Goal: Task Accomplishment & Management: Complete application form

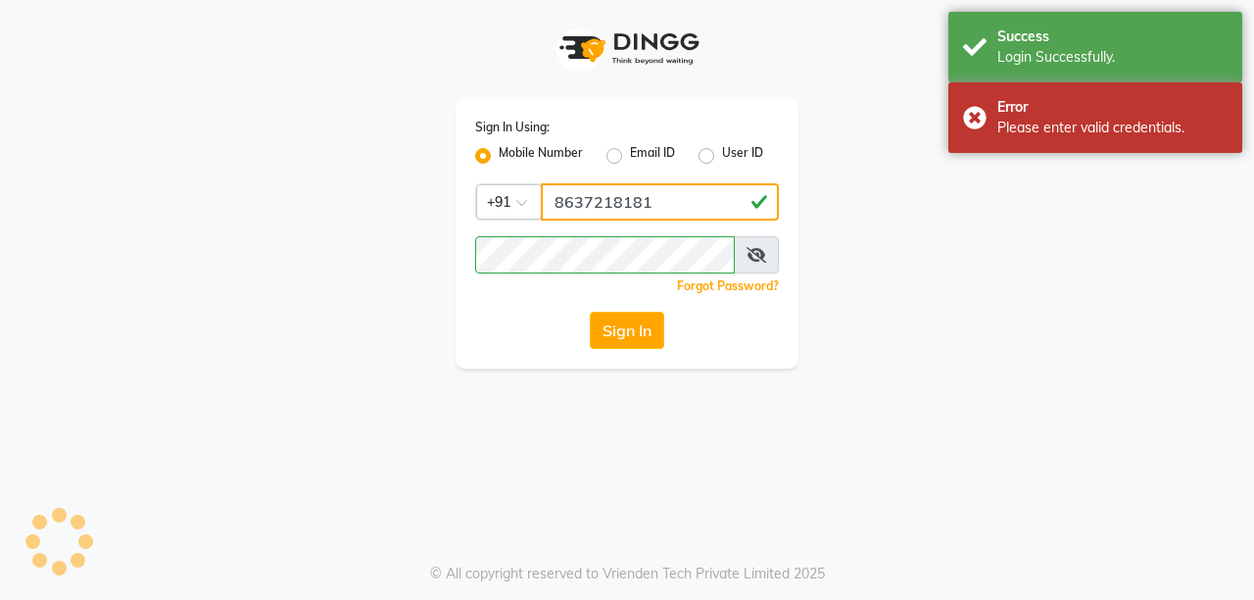
click at [669, 213] on input "8637218181" at bounding box center [660, 201] width 238 height 37
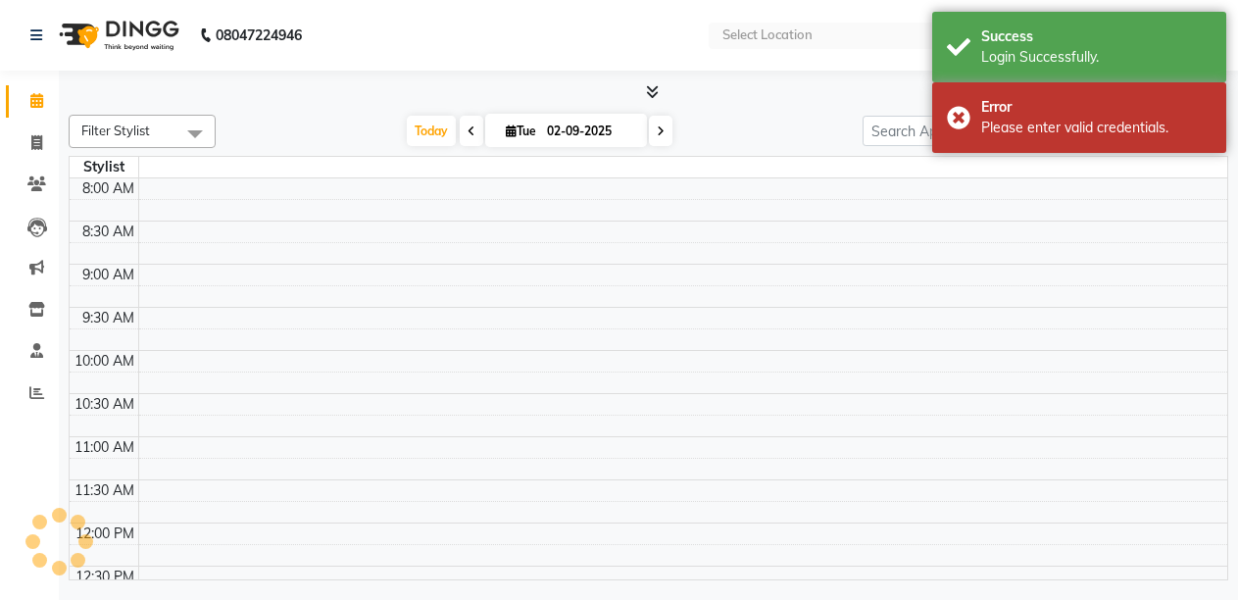
select select "en"
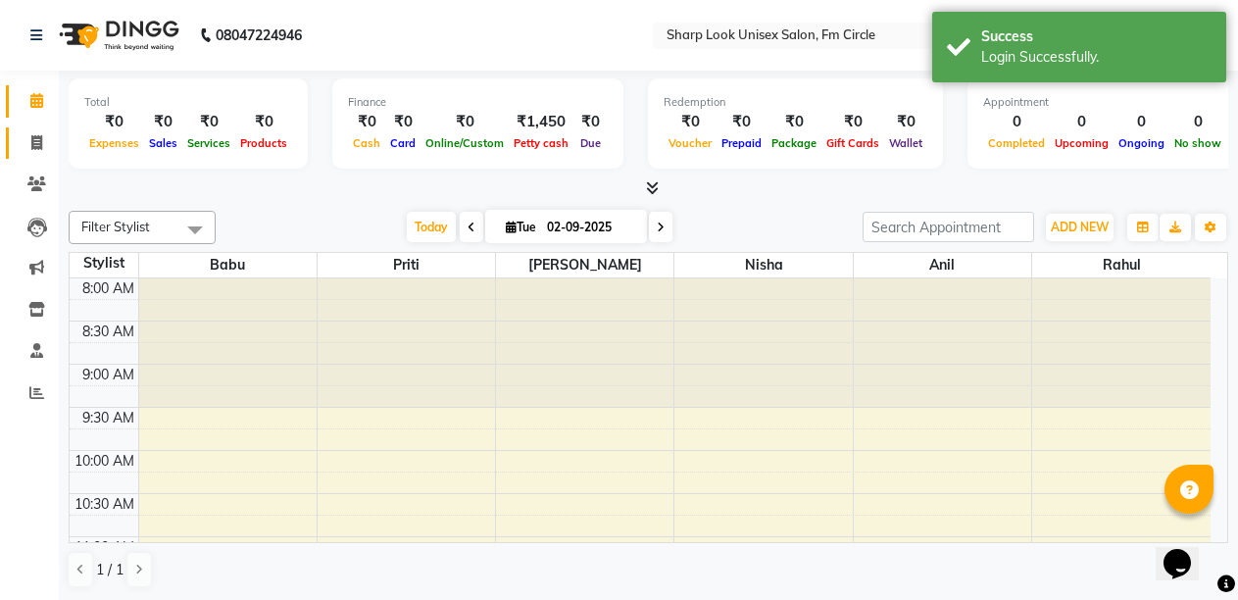
click at [36, 154] on link "Invoice" at bounding box center [29, 143] width 47 height 32
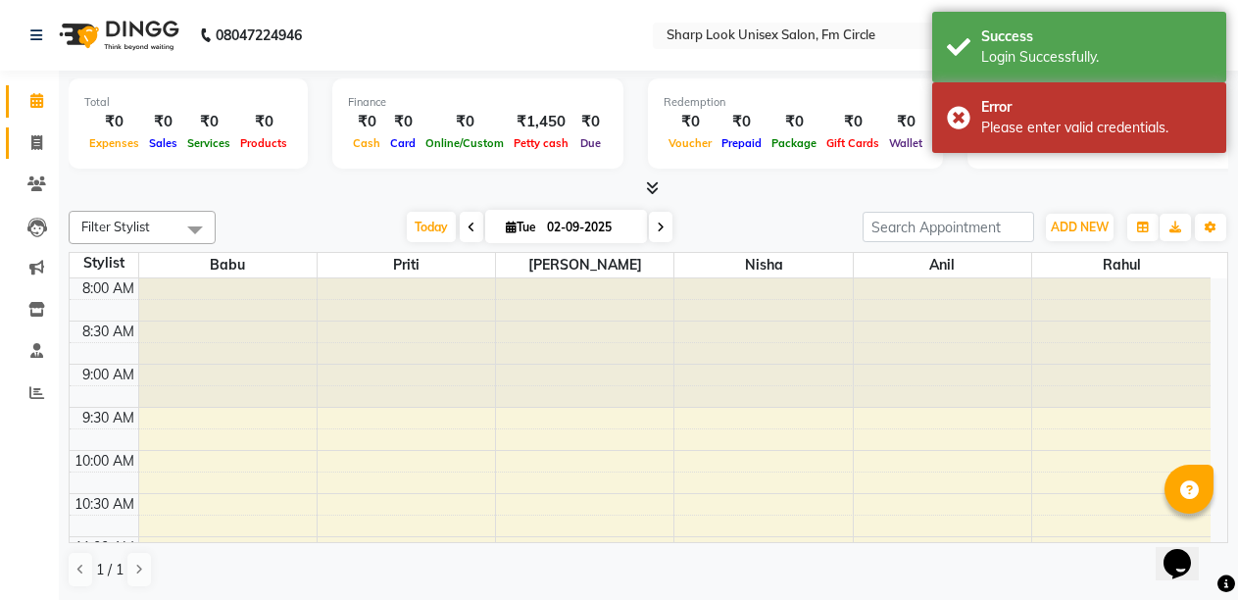
select select "service"
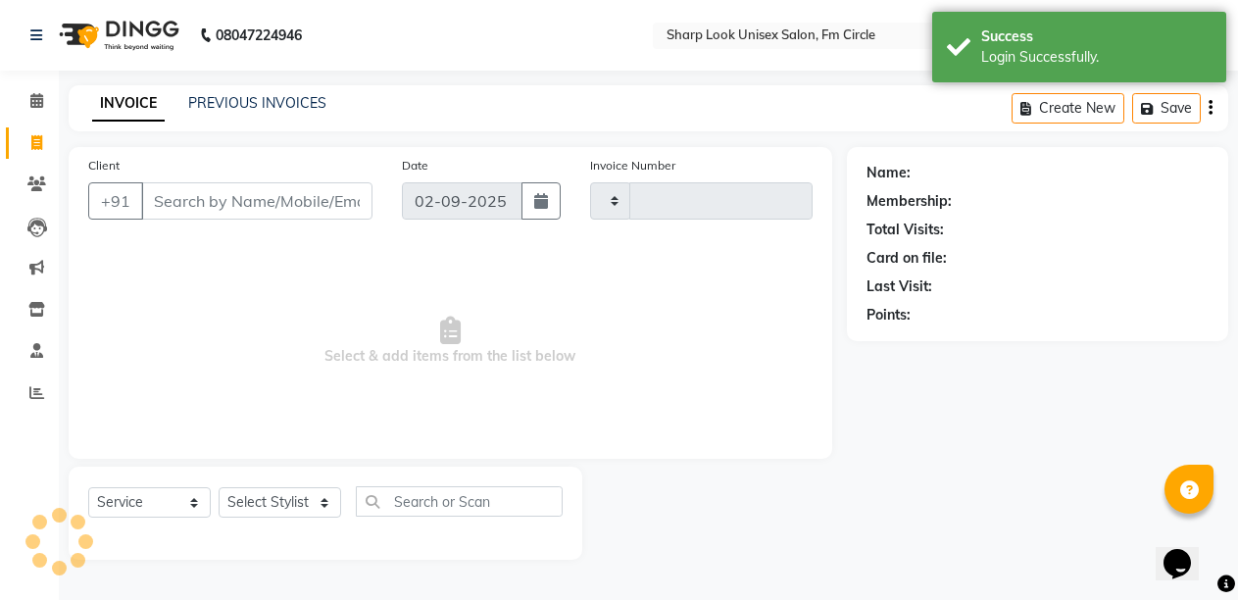
type input "2507"
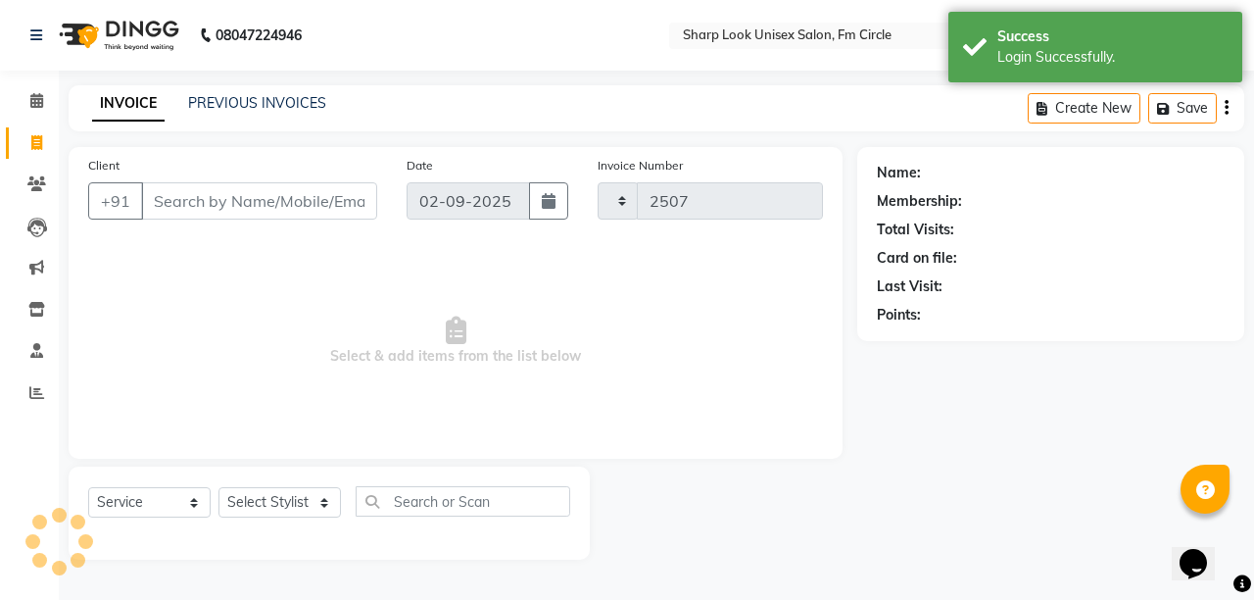
select select "804"
click at [215, 202] on input "Client" at bounding box center [259, 200] width 236 height 37
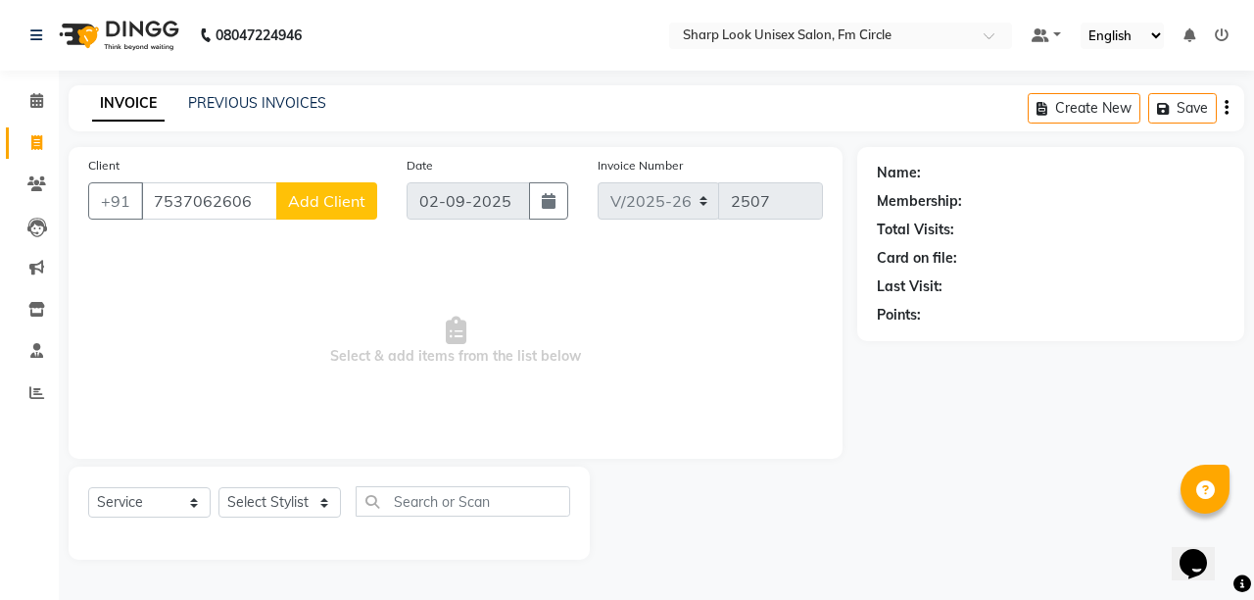
type input "7537062606"
click at [284, 499] on select "Select Stylist Admin [PERSON_NAME] [PERSON_NAME] Nisha [PERSON_NAME] Rahul" at bounding box center [280, 502] width 123 height 30
select select "88424"
click at [219, 487] on select "Select Stylist Admin [PERSON_NAME] [PERSON_NAME] Nisha [PERSON_NAME] Rahul" at bounding box center [280, 502] width 123 height 30
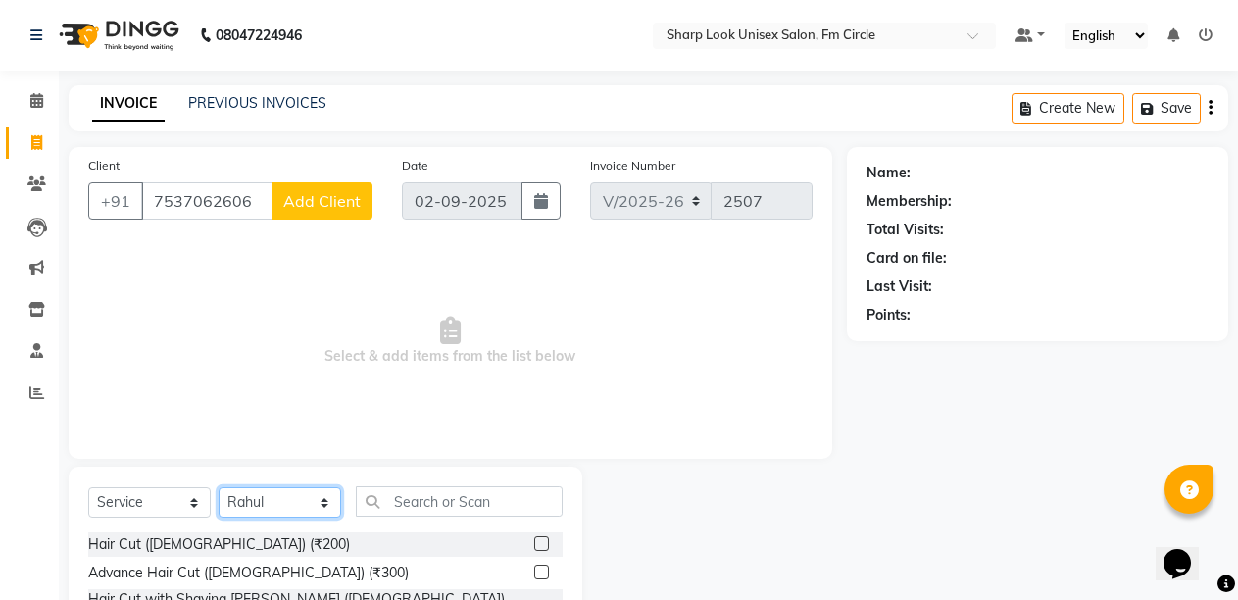
scroll to position [185, 0]
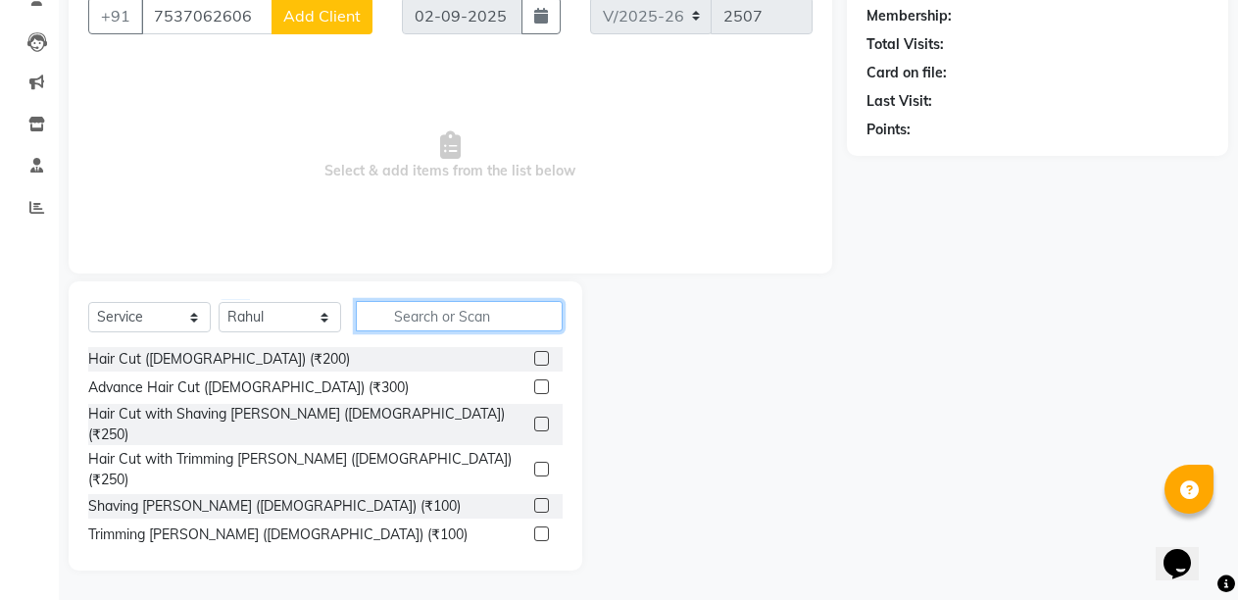
click at [433, 318] on input "text" at bounding box center [459, 316] width 207 height 30
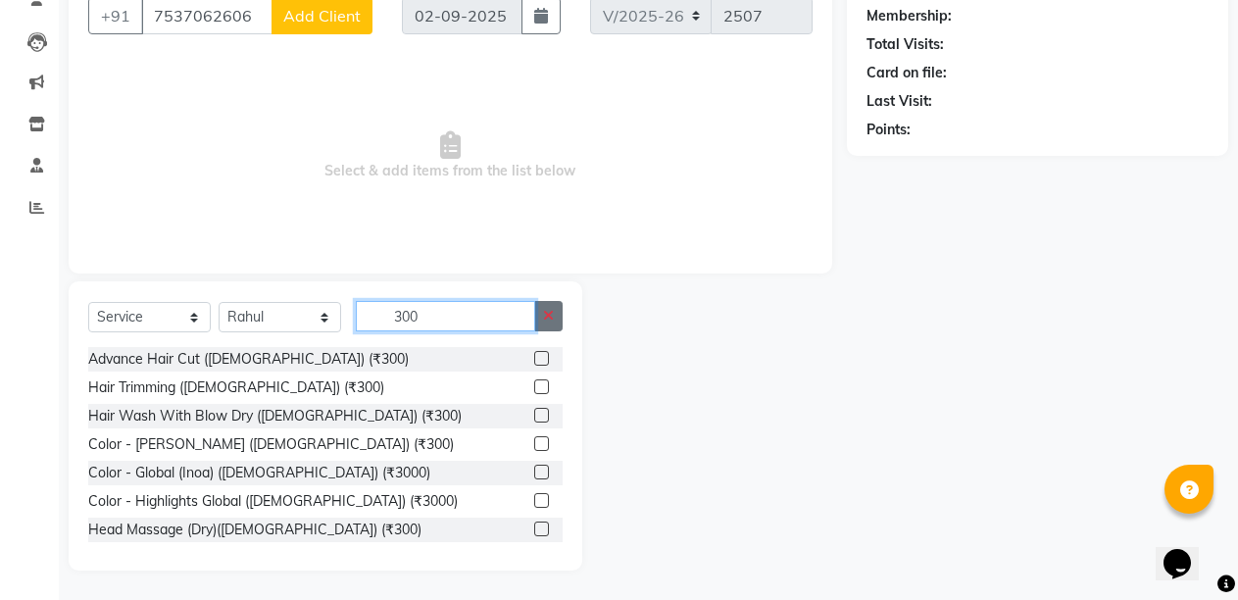
type input "300"
click at [547, 320] on icon "button" at bounding box center [548, 316] width 11 height 14
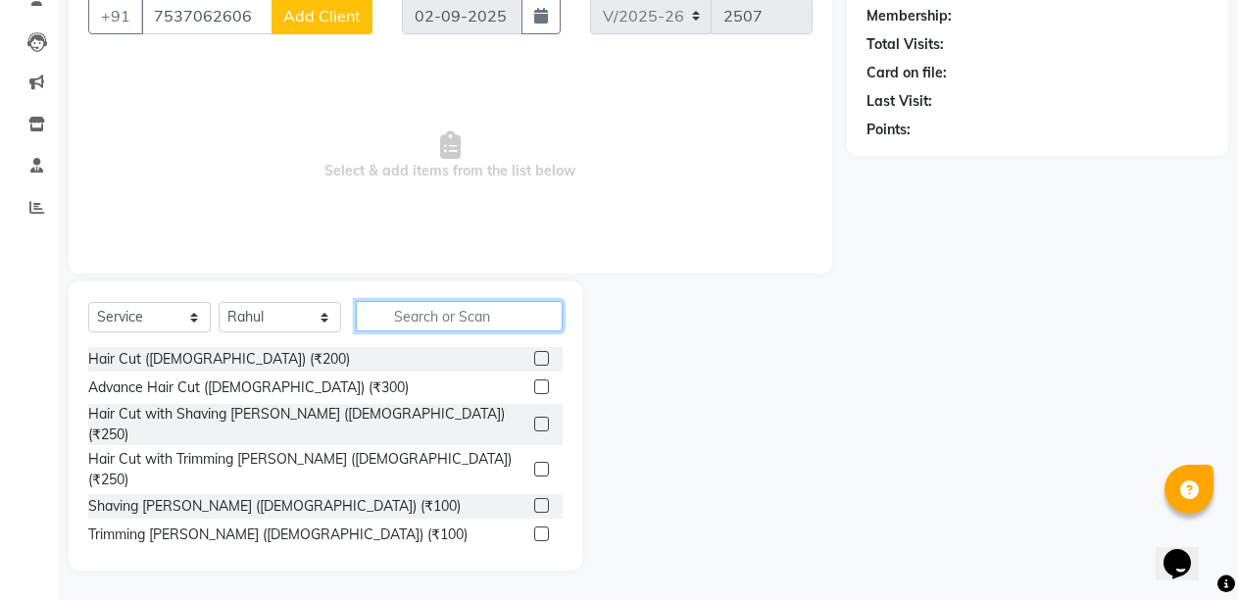
click at [452, 313] on input "text" at bounding box center [459, 316] width 207 height 30
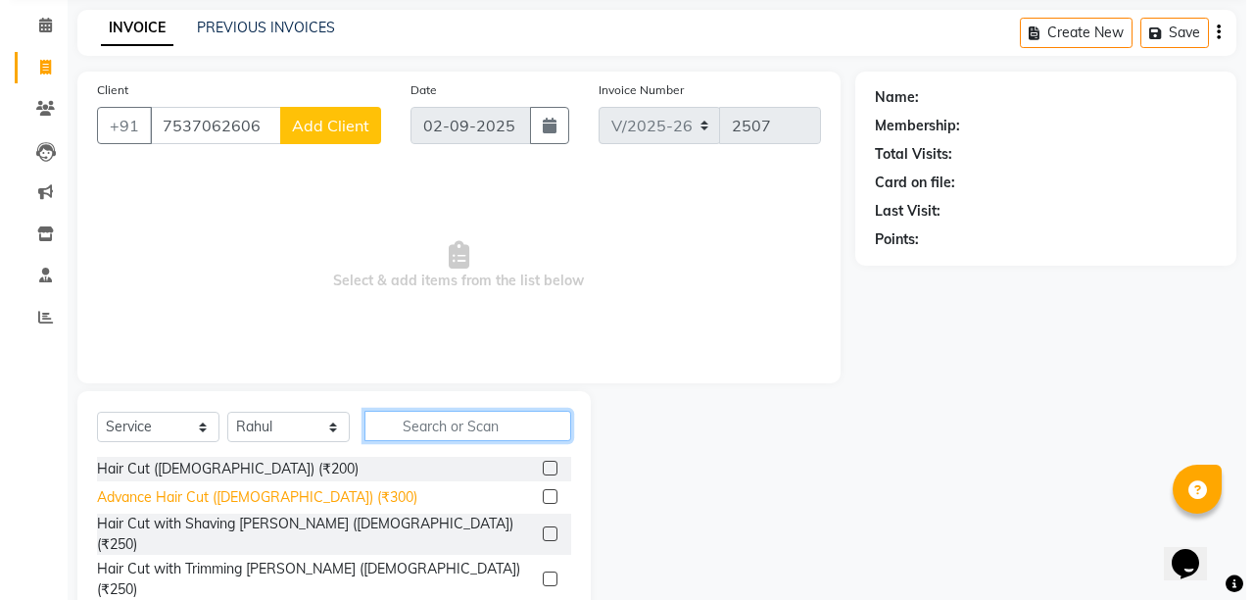
scroll to position [0, 0]
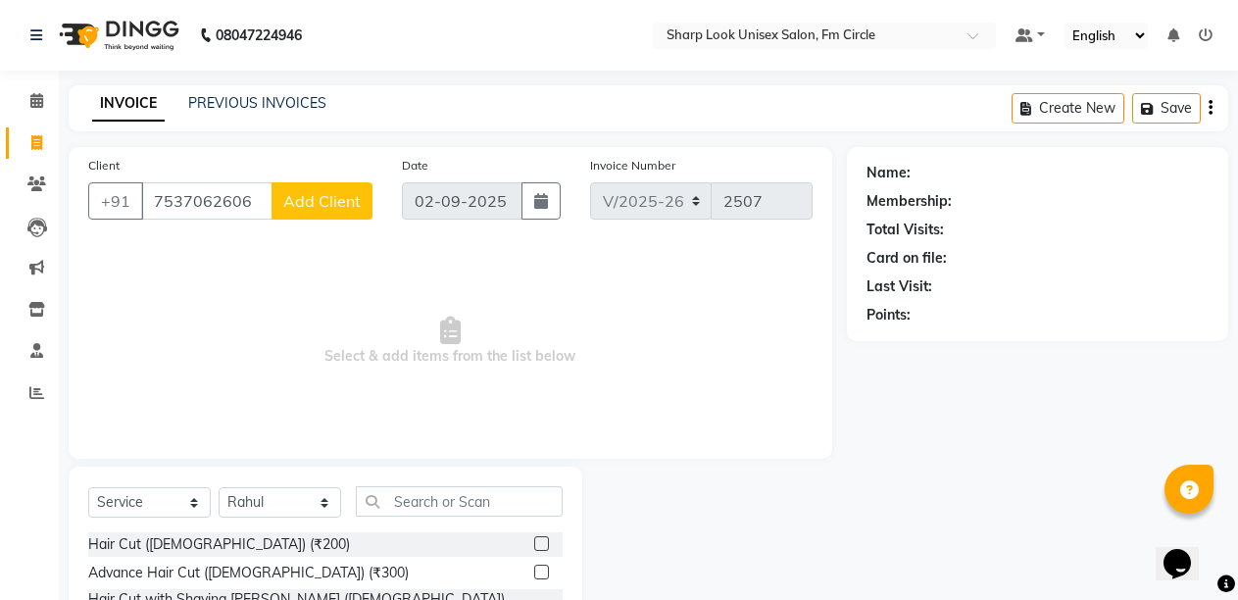
click at [305, 213] on button "Add Client" at bounding box center [321, 200] width 101 height 37
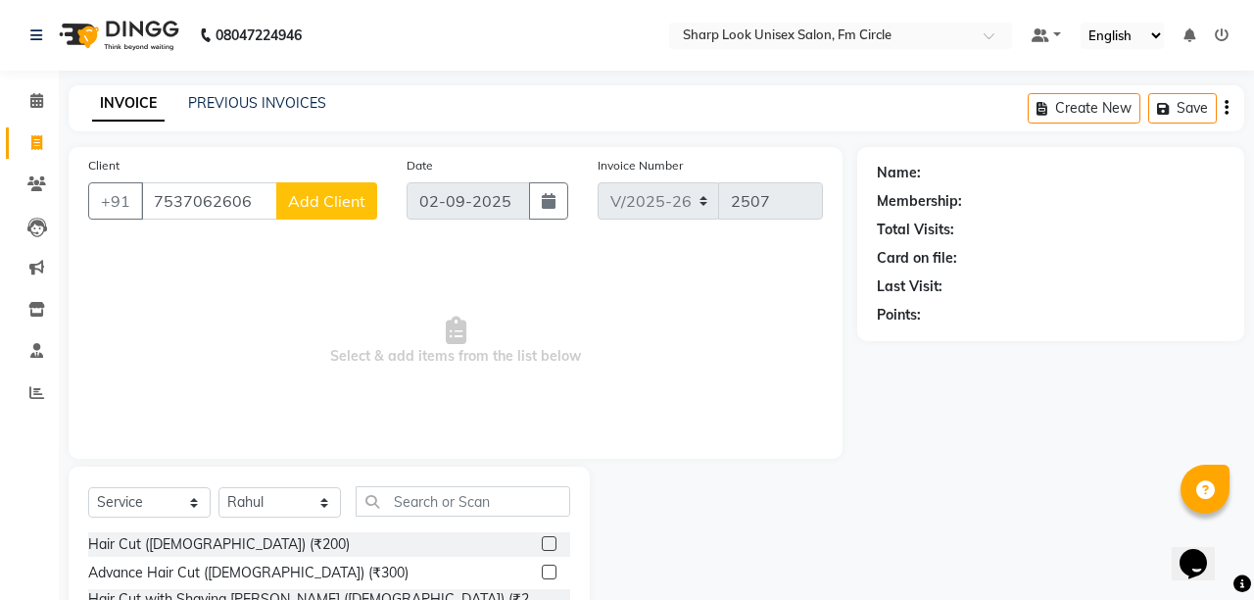
select select "29"
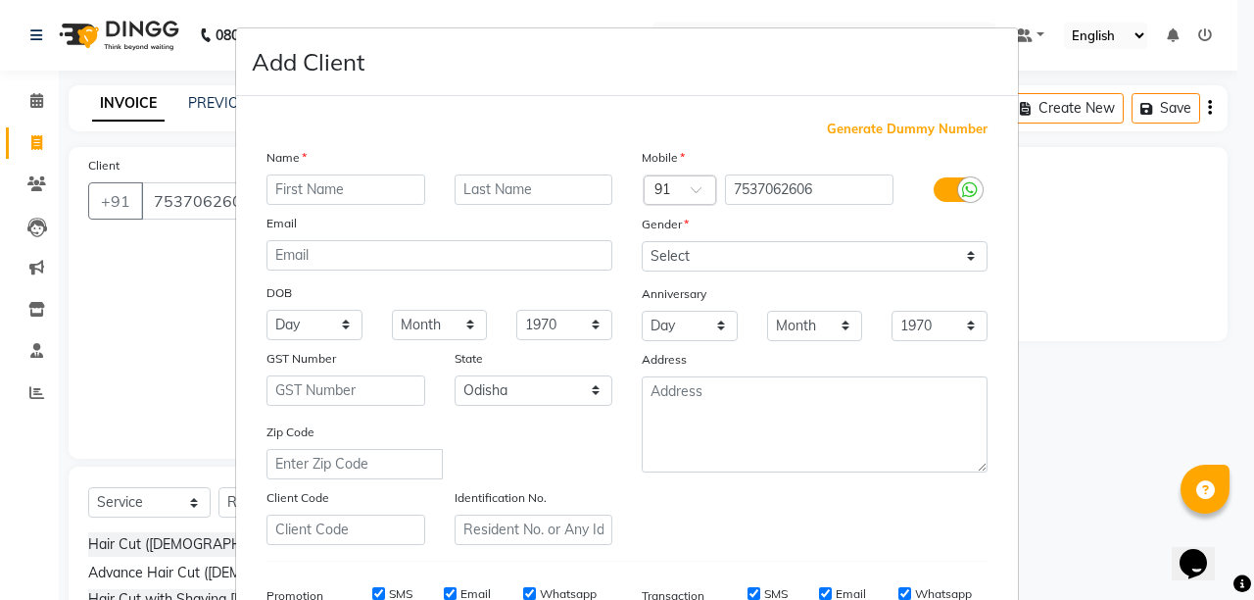
click at [355, 188] on input "text" at bounding box center [346, 189] width 159 height 30
type input "[PERSON_NAME] PANDA"
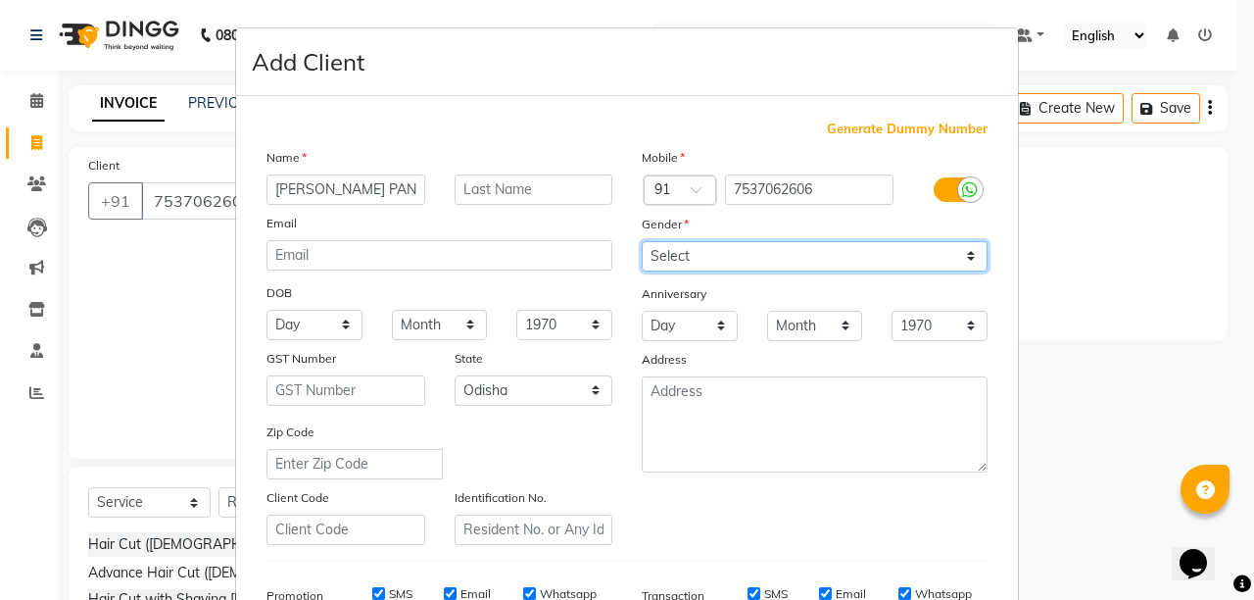
click at [724, 260] on select "Select [DEMOGRAPHIC_DATA] [DEMOGRAPHIC_DATA] Other Prefer Not To Say" at bounding box center [815, 256] width 346 height 30
select select "[DEMOGRAPHIC_DATA]"
click at [642, 241] on select "Select [DEMOGRAPHIC_DATA] [DEMOGRAPHIC_DATA] Other Prefer Not To Say" at bounding box center [815, 256] width 346 height 30
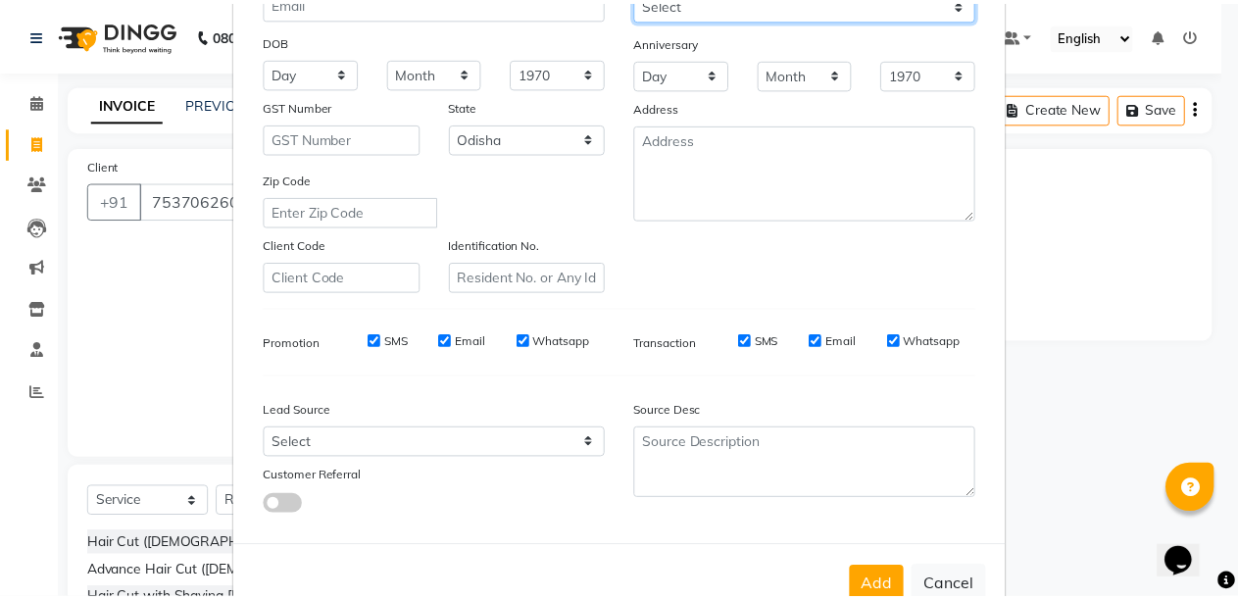
scroll to position [305, 0]
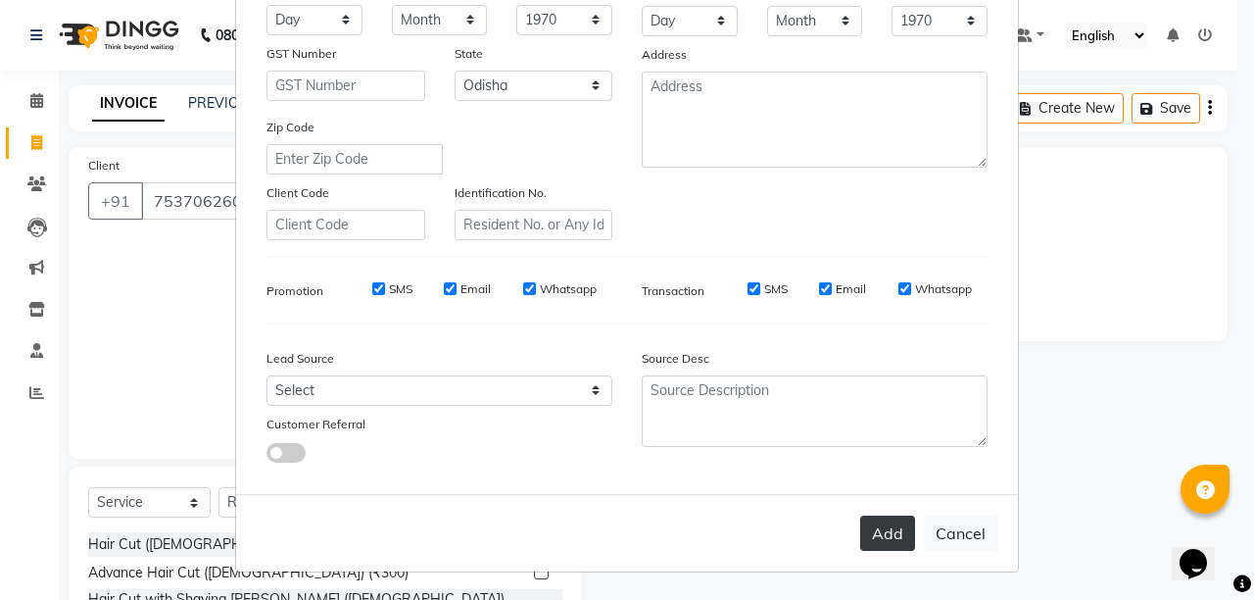
click at [870, 531] on button "Add" at bounding box center [888, 533] width 55 height 35
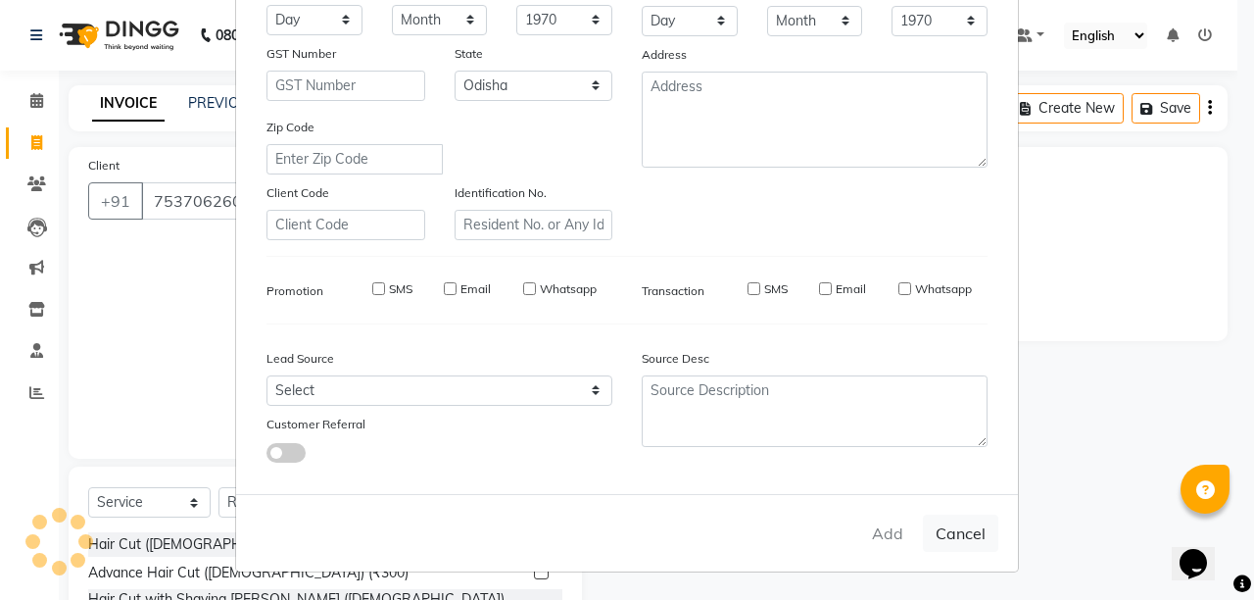
select select
select select "null"
select select
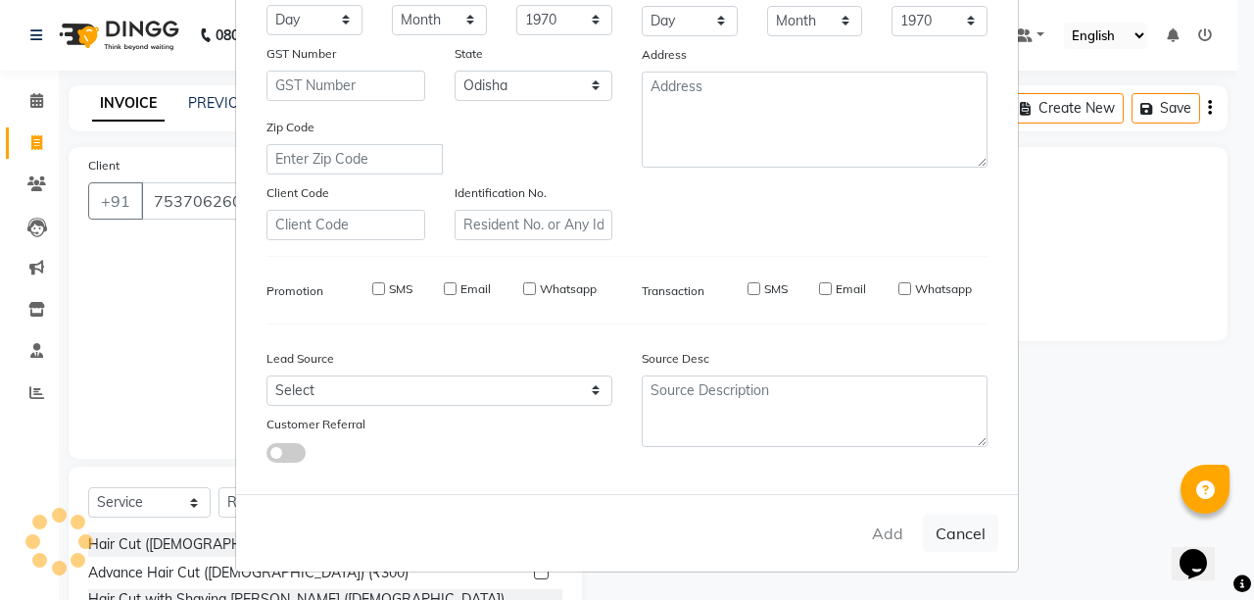
select select
checkbox input "false"
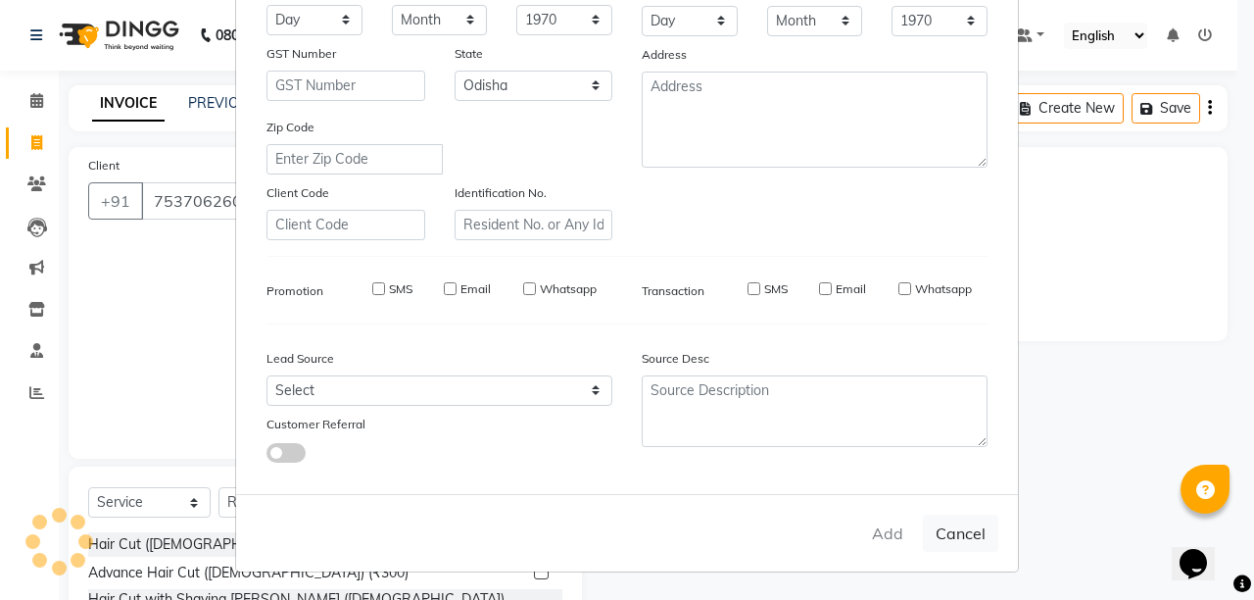
checkbox input "false"
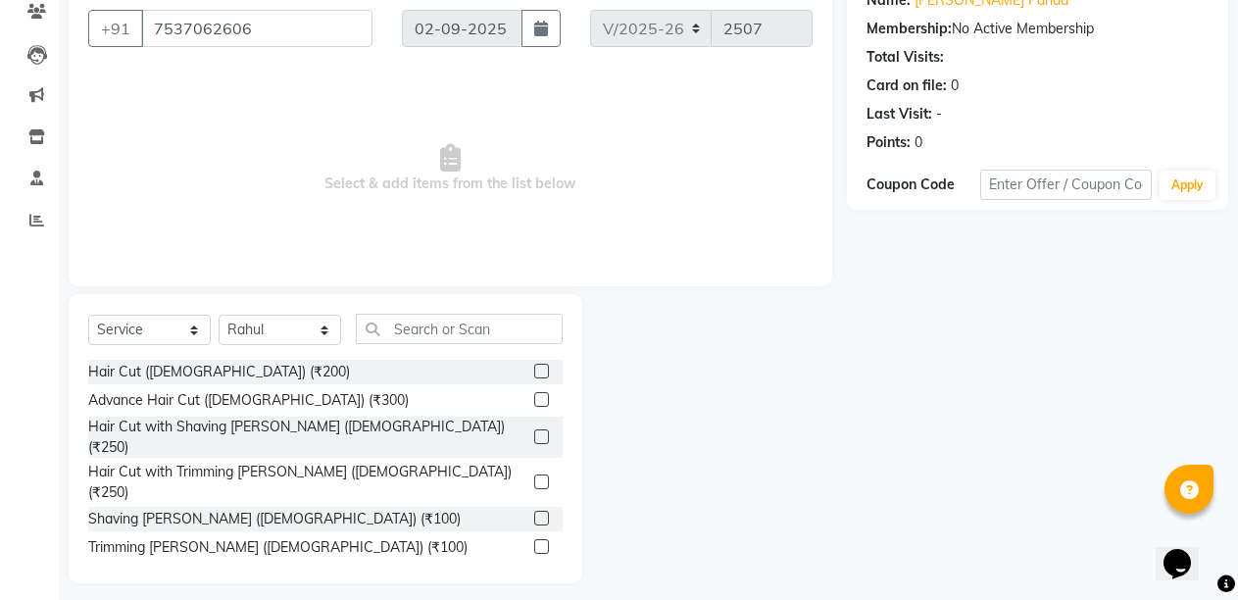
scroll to position [185, 0]
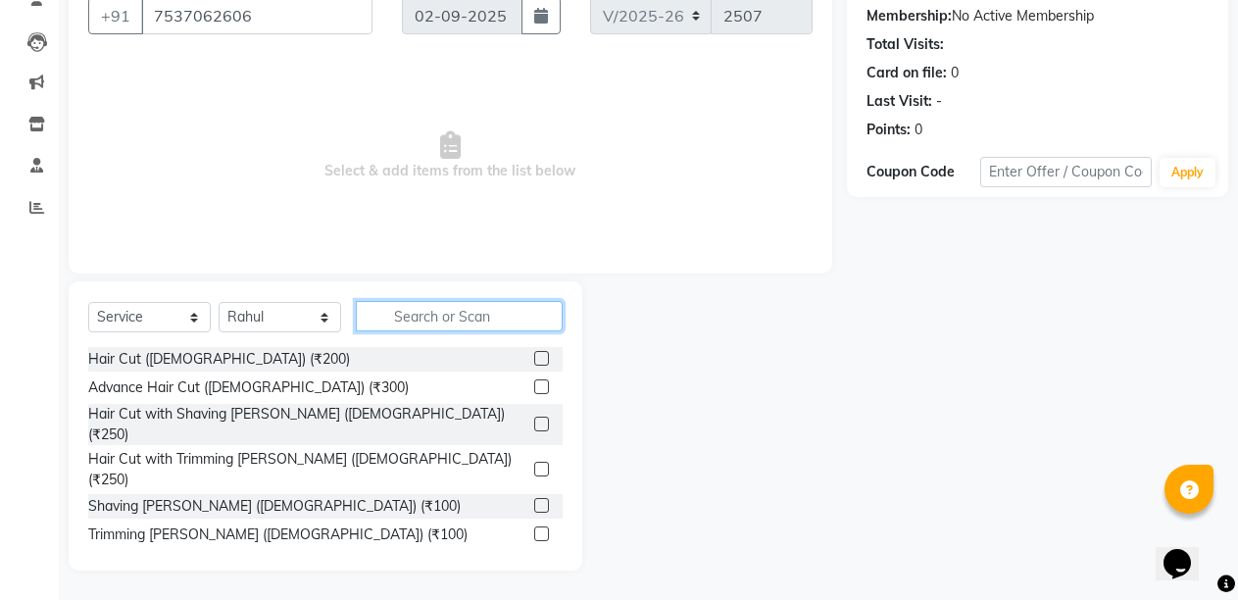
click at [452, 318] on input "text" at bounding box center [459, 316] width 207 height 30
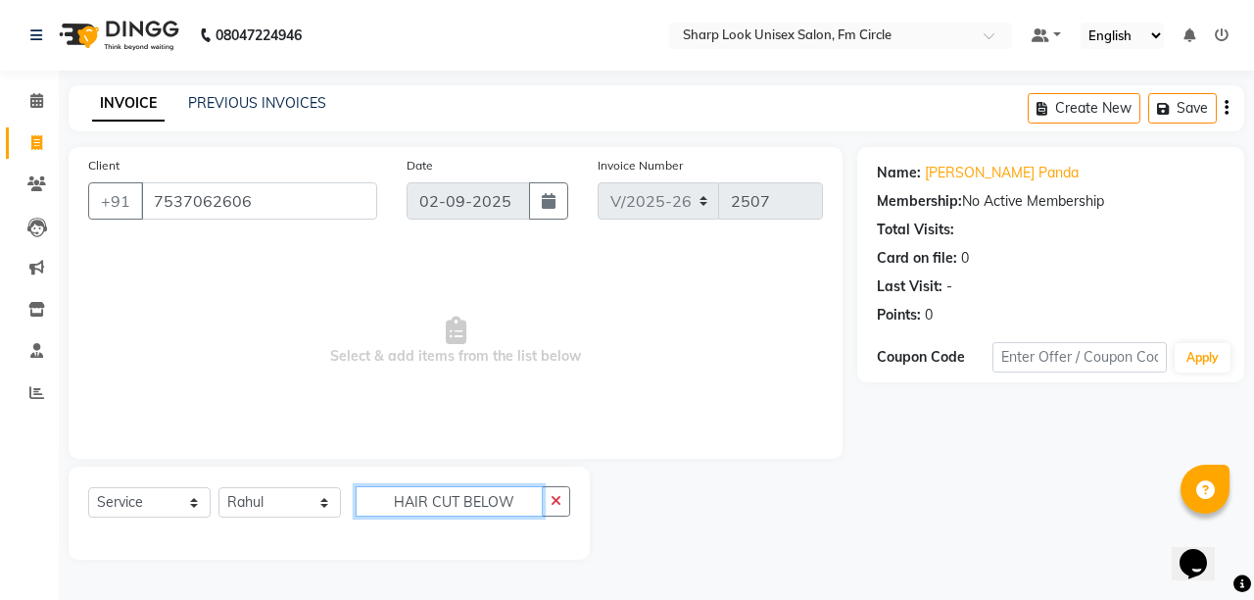
type input "HAIR CUT BELOW"
click at [118, 512] on select "Select Service Product Membership Package Voucher Prepaid Gift Card" at bounding box center [149, 502] width 123 height 30
click at [88, 487] on select "Select Service Product Membership Package Voucher Prepaid Gift Card" at bounding box center [149, 502] width 123 height 30
click at [551, 508] on button "button" at bounding box center [556, 501] width 28 height 30
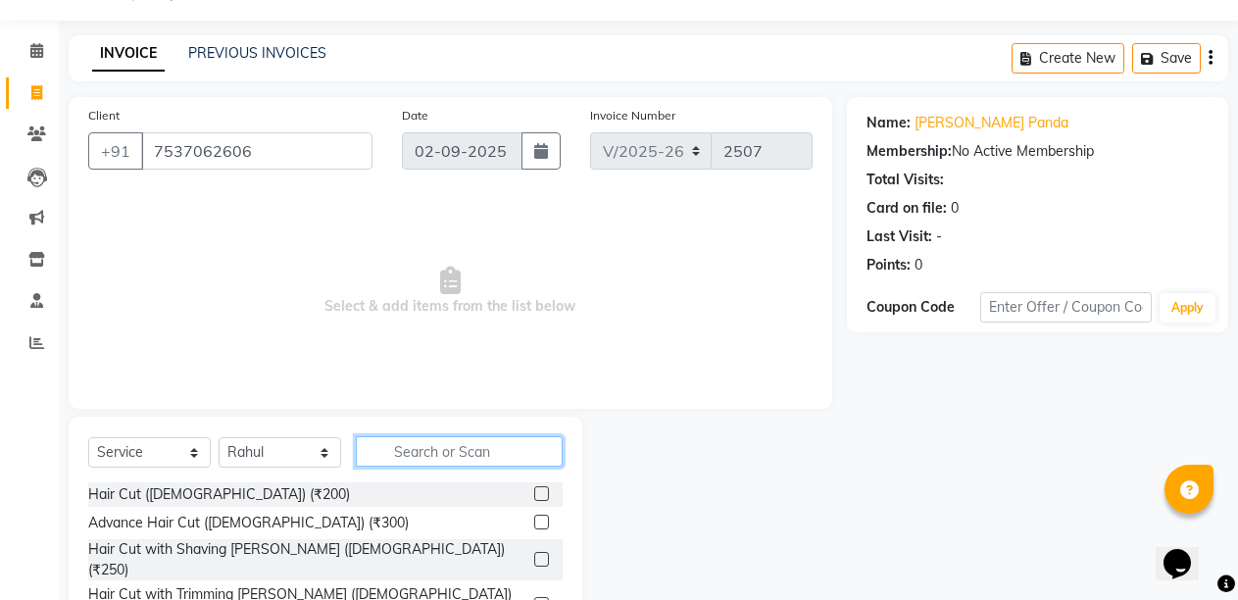
scroll to position [98, 0]
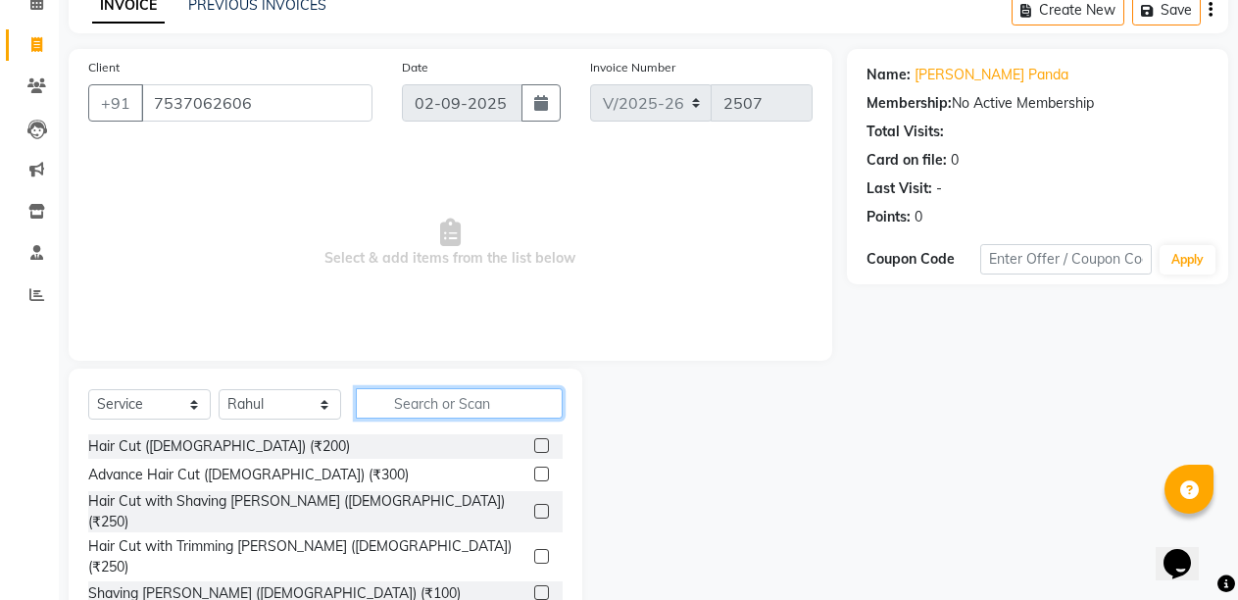
click at [478, 401] on input "text" at bounding box center [459, 403] width 207 height 30
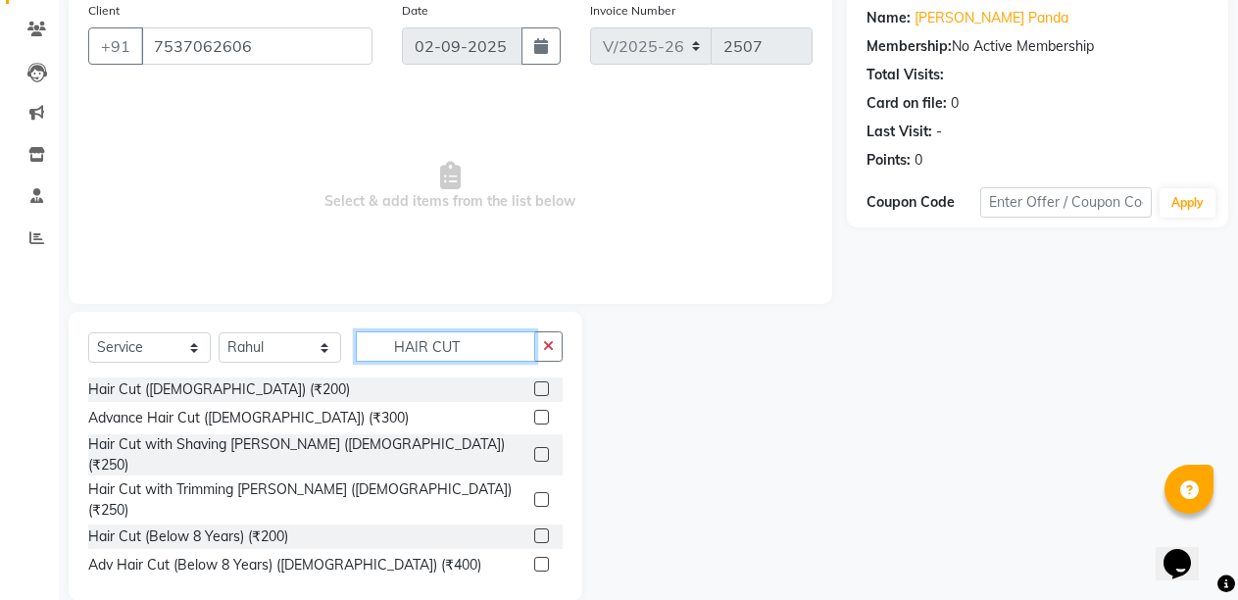
scroll to position [185, 0]
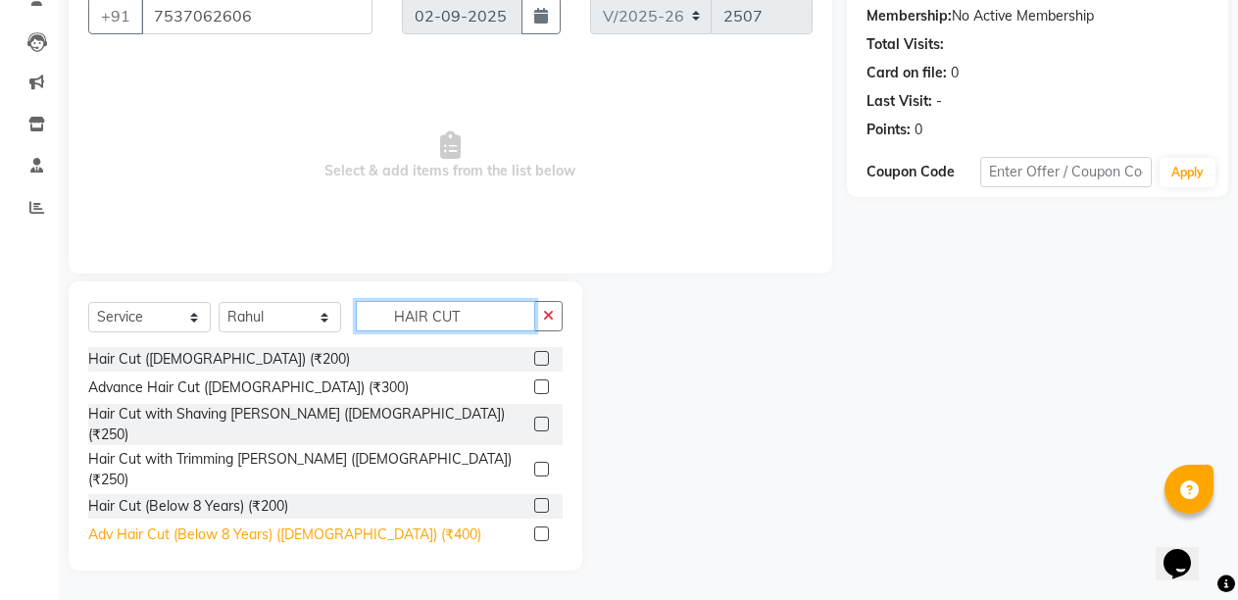
type input "HAIR CUT"
click at [278, 524] on div "Adv Hair Cut (Below 8 Years) ([DEMOGRAPHIC_DATA]) (₹400)" at bounding box center [284, 534] width 393 height 21
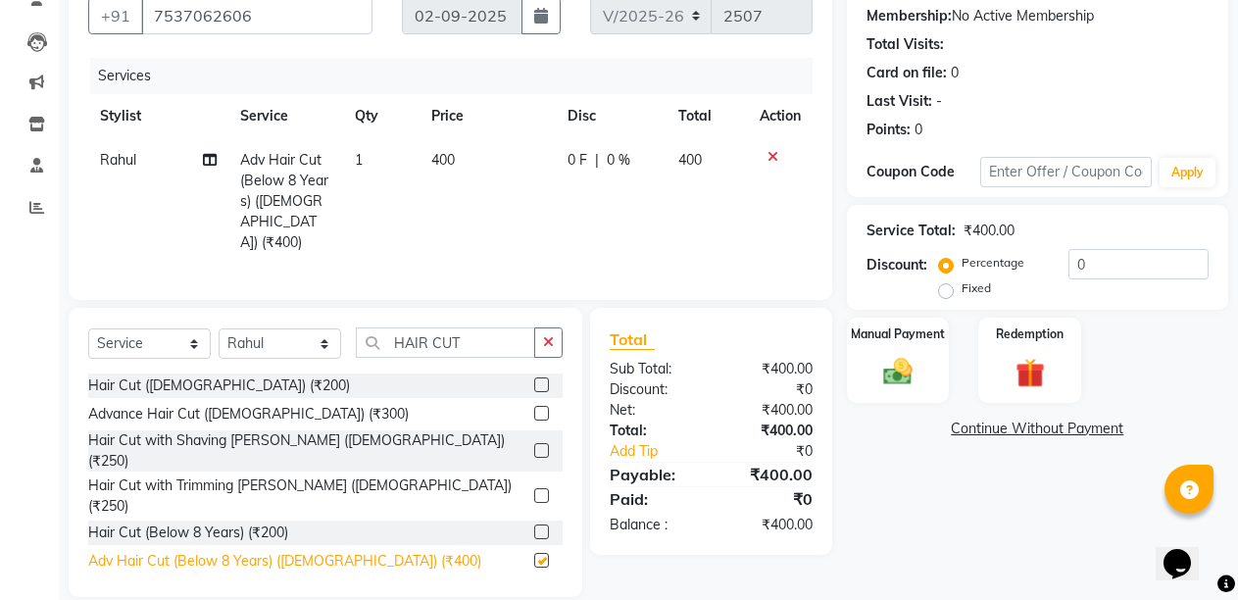
checkbox input "false"
click at [961, 293] on label "Fixed" at bounding box center [975, 288] width 29 height 18
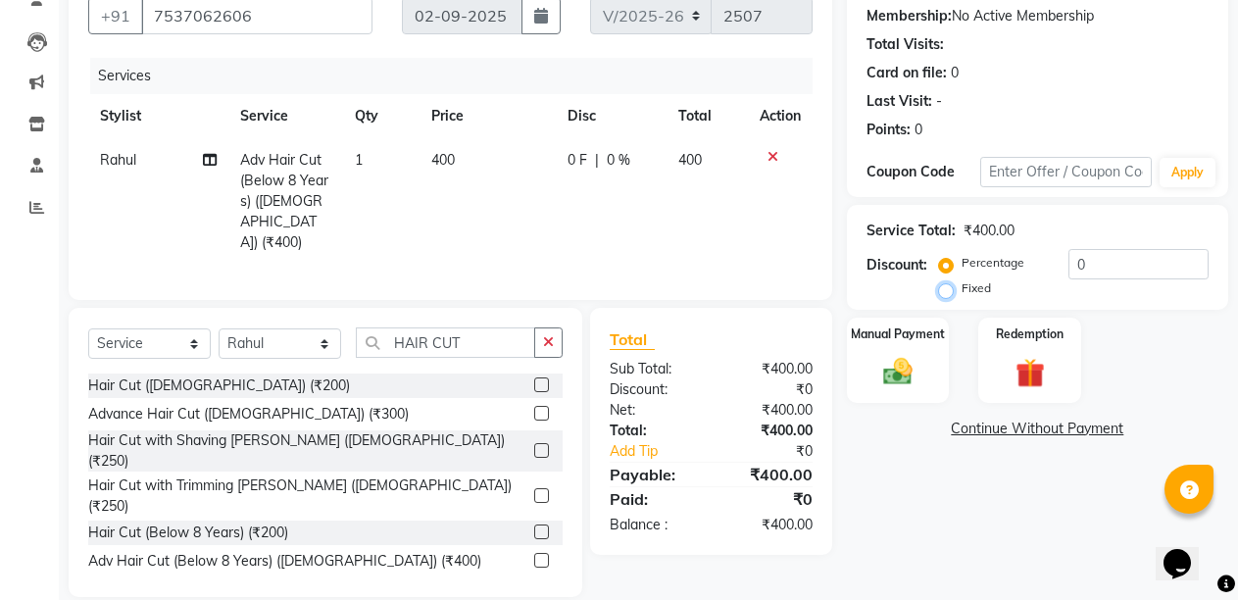
click at [946, 293] on input "Fixed" at bounding box center [950, 288] width 14 height 14
radio input "true"
click at [1108, 259] on input "0" at bounding box center [1138, 264] width 140 height 30
type input "100"
click at [891, 342] on label "Manual Payment" at bounding box center [898, 332] width 98 height 19
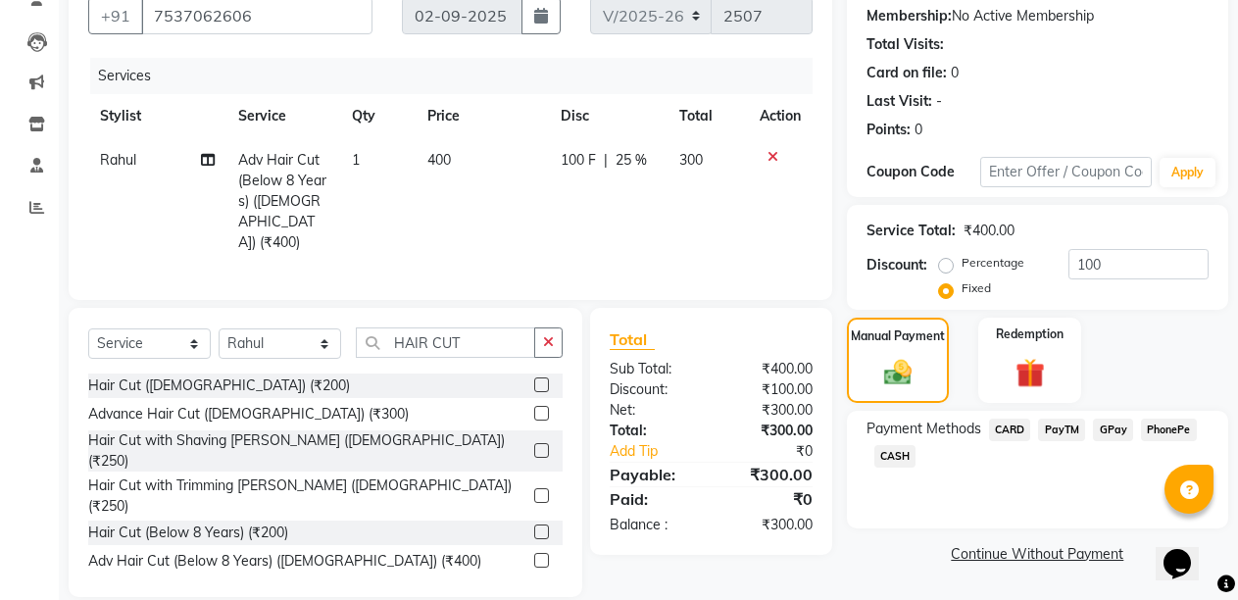
click at [1059, 430] on span "PayTM" at bounding box center [1061, 429] width 47 height 23
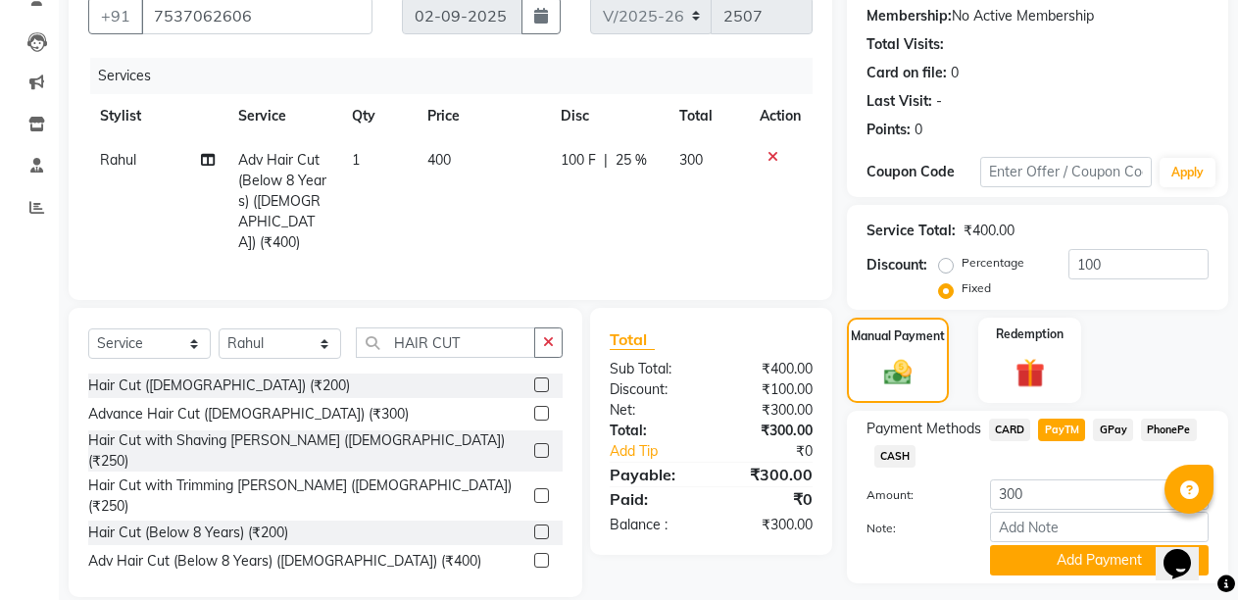
scroll to position [238, 0]
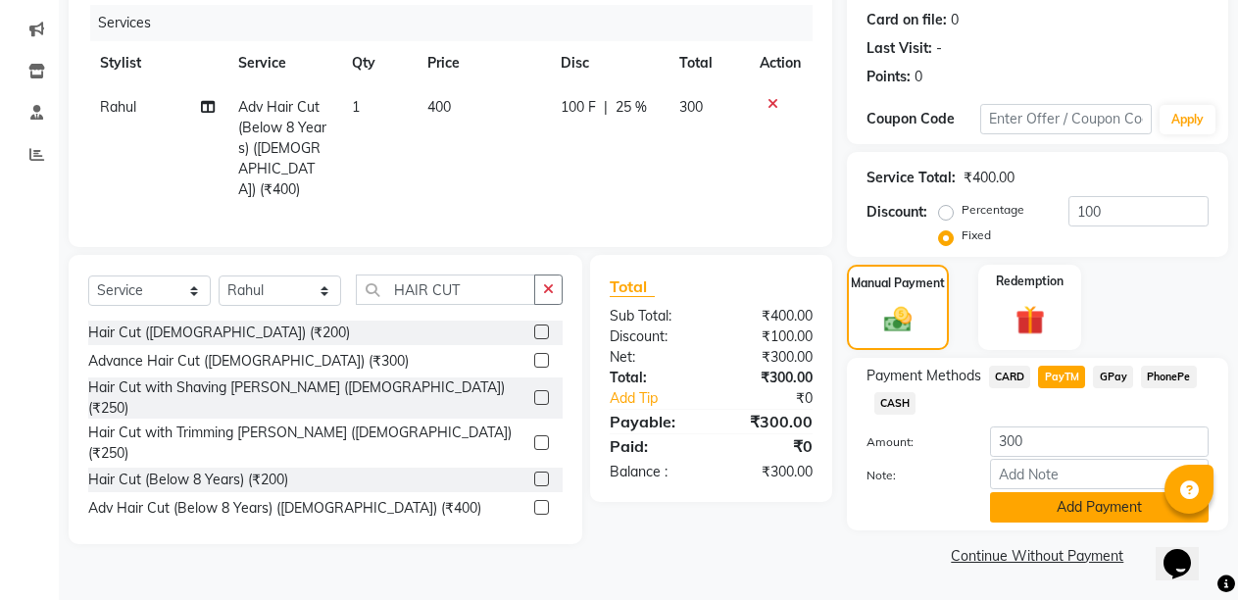
click at [1035, 514] on button "Add Payment" at bounding box center [1099, 507] width 219 height 30
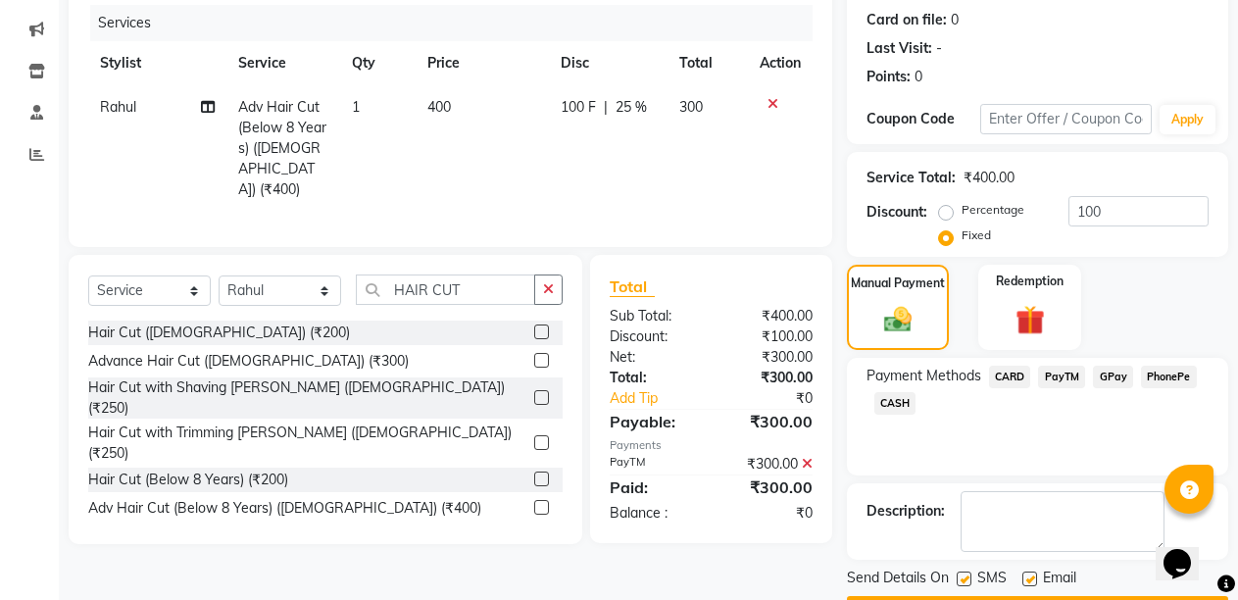
scroll to position [294, 0]
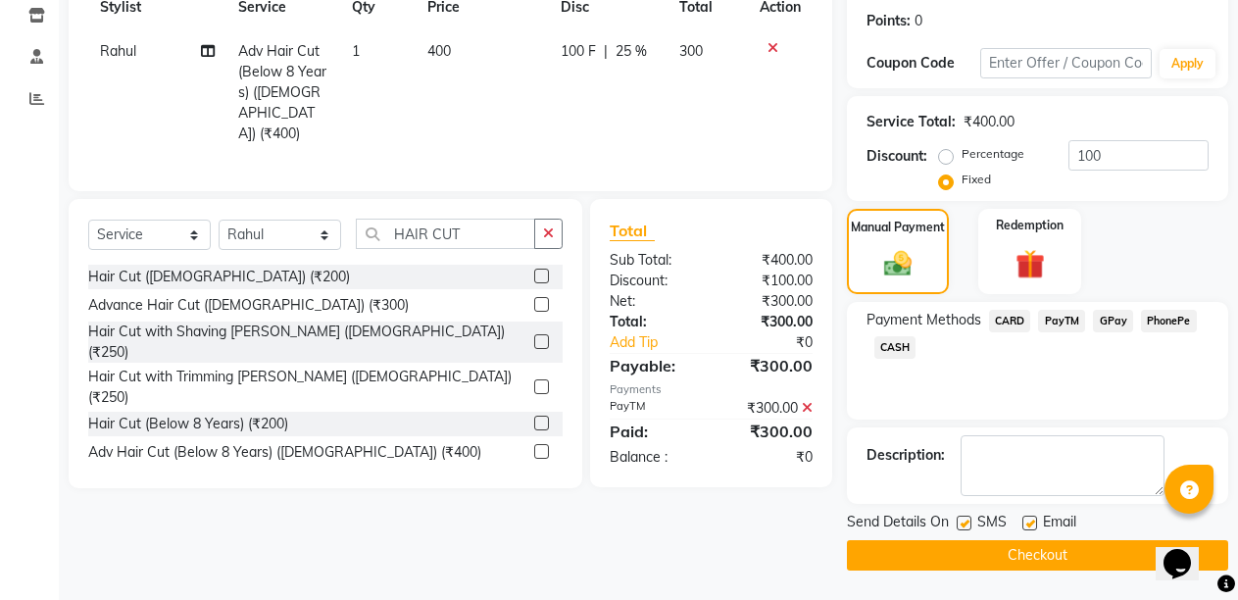
click at [1031, 525] on label at bounding box center [1029, 523] width 15 height 15
click at [1031, 525] on input "checkbox" at bounding box center [1028, 523] width 13 height 13
checkbox input "false"
click at [1026, 552] on button "Checkout" at bounding box center [1037, 555] width 381 height 30
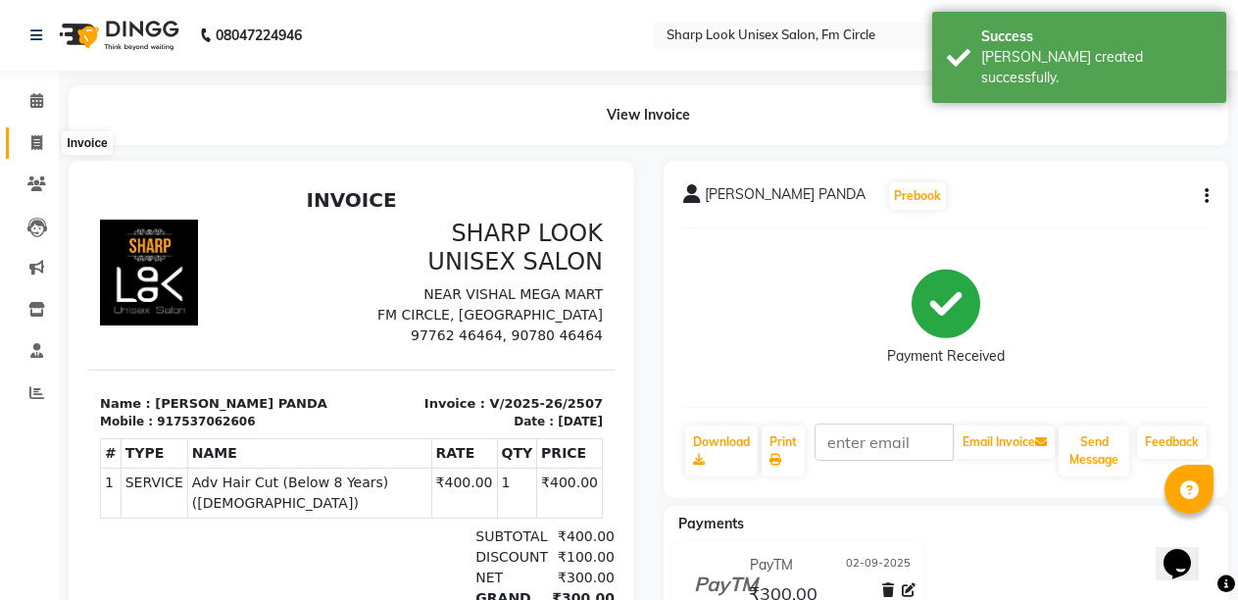
click at [37, 147] on icon at bounding box center [36, 142] width 11 height 15
select select "service"
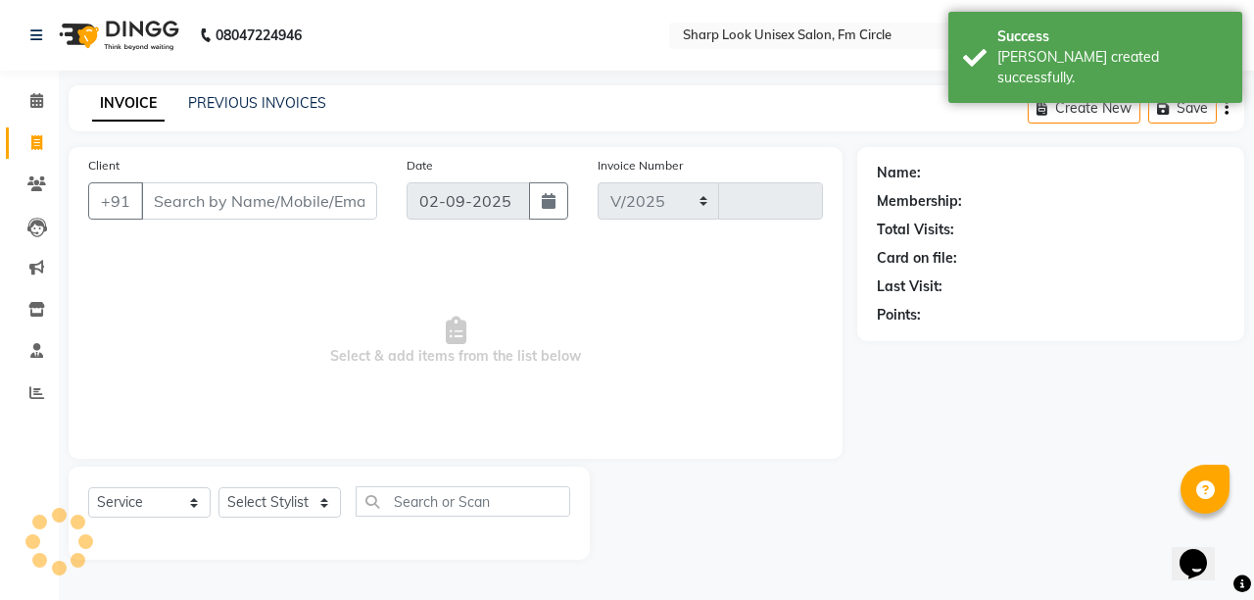
select select "804"
type input "2508"
click at [306, 212] on input "Client" at bounding box center [259, 200] width 236 height 37
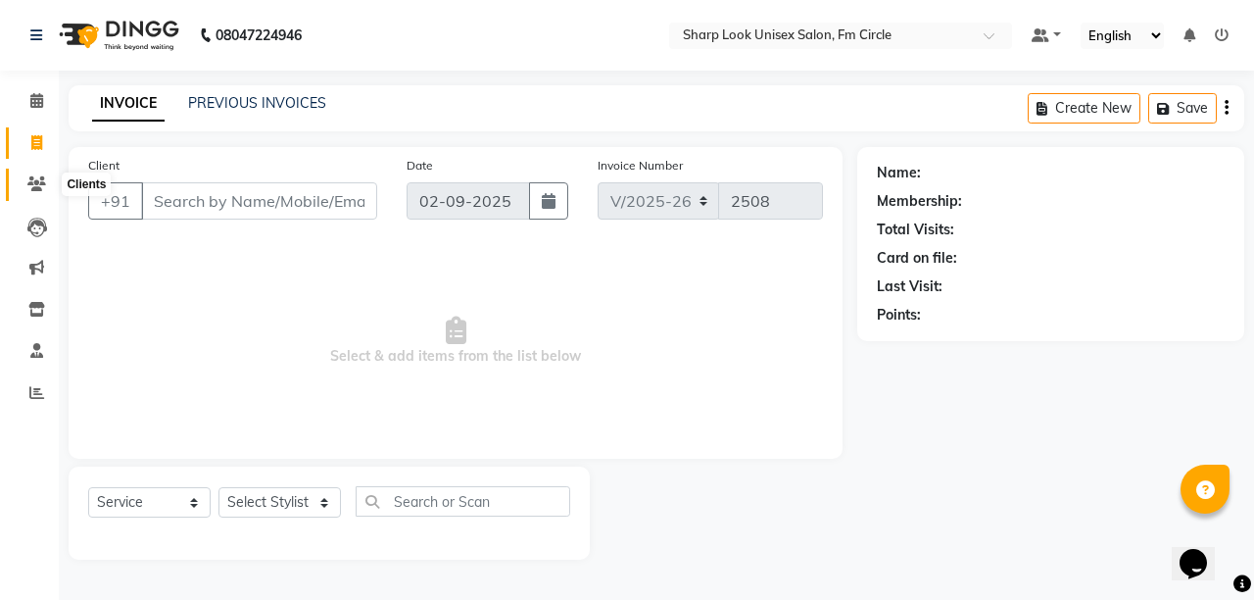
click at [38, 179] on icon at bounding box center [36, 183] width 19 height 15
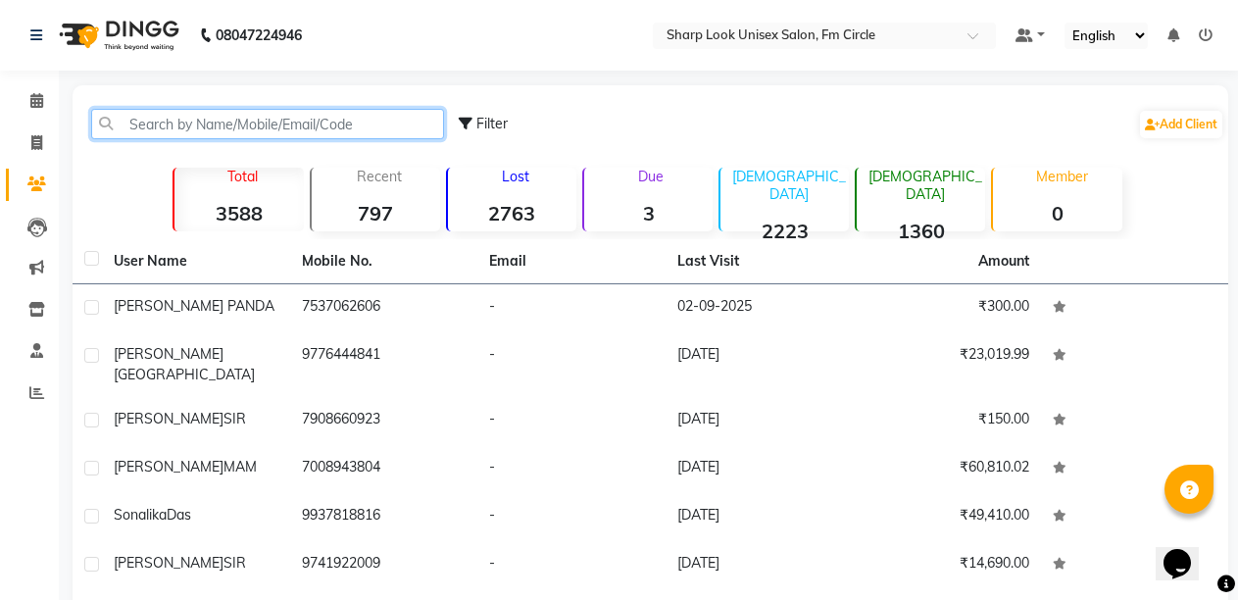
click at [246, 119] on input "text" at bounding box center [267, 124] width 353 height 30
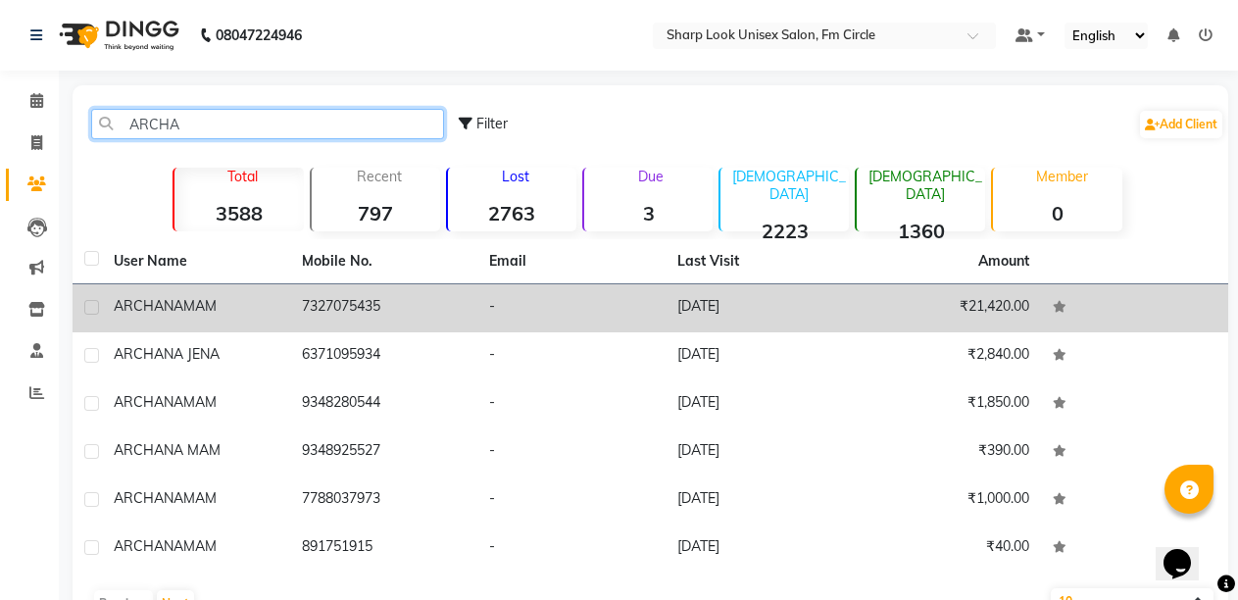
type input "ARCHA"
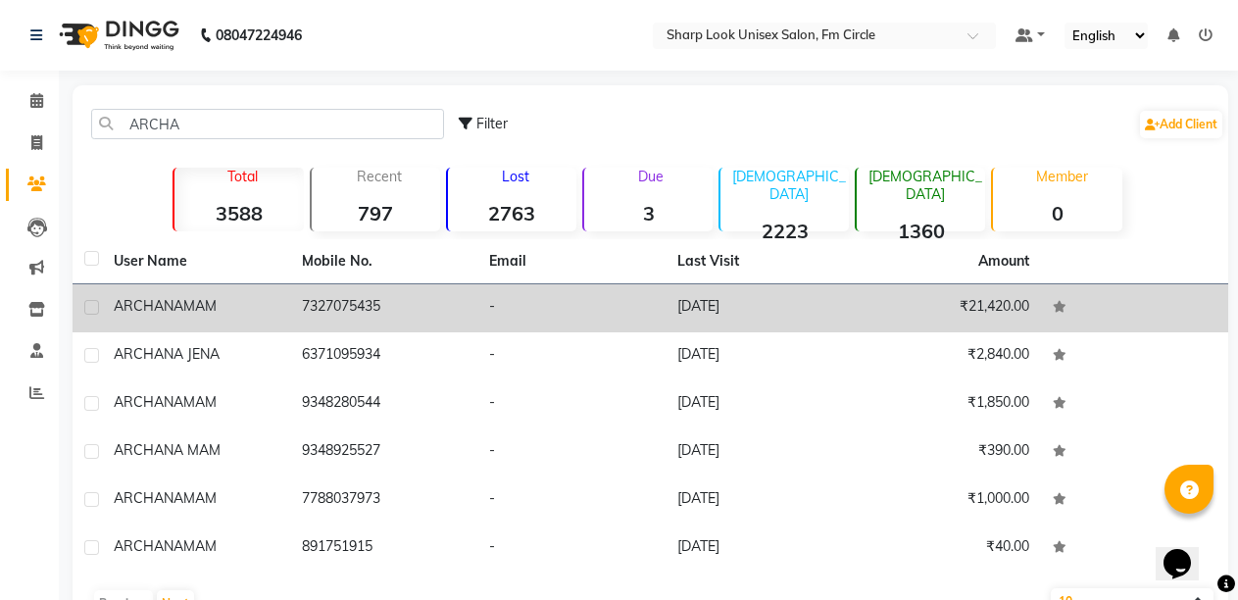
click at [234, 320] on td "ARCHANA MAM" at bounding box center [196, 308] width 188 height 48
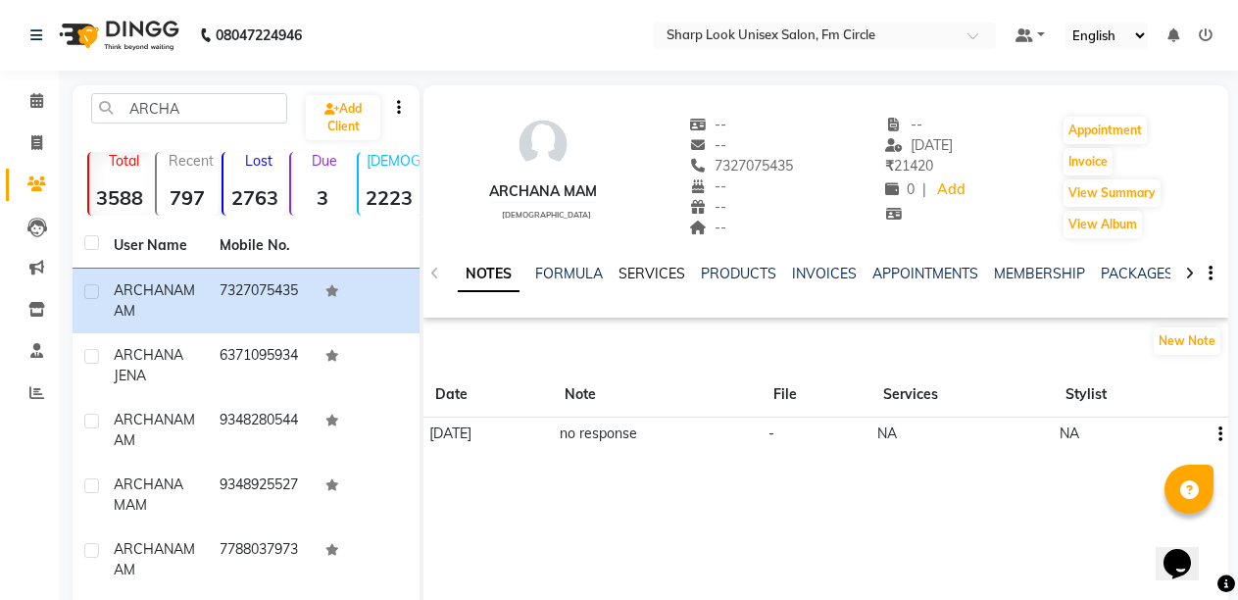
click at [652, 271] on link "SERVICES" at bounding box center [651, 274] width 67 height 18
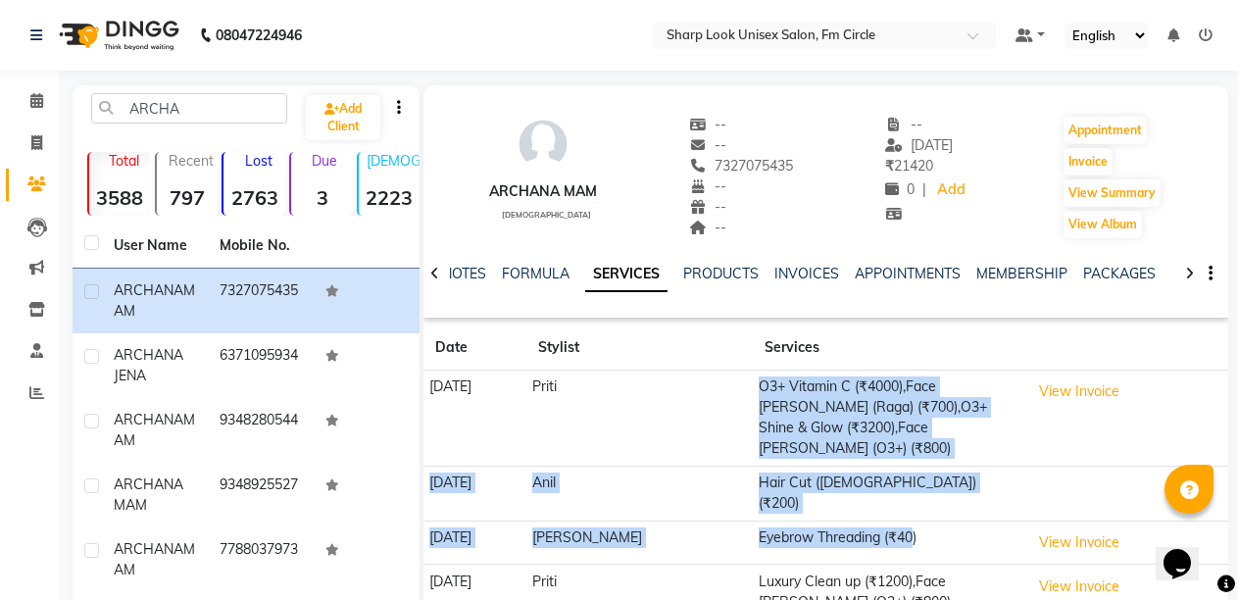
drag, startPoint x: 657, startPoint y: 431, endPoint x: 881, endPoint y: 488, distance: 231.5
click at [881, 488] on tbody "[DATE] [PERSON_NAME] O3+ Vitamin C (₹4000),Face [PERSON_NAME] (Raga) (₹700),O3+…" at bounding box center [825, 516] width 805 height 293
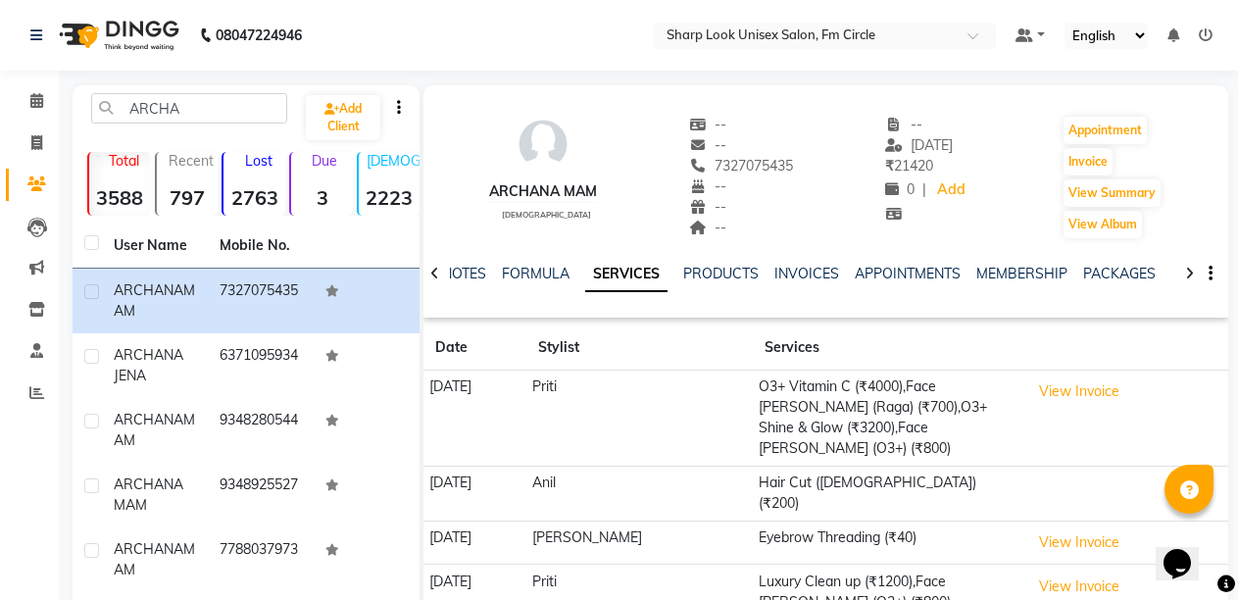
click at [32, 146] on icon at bounding box center [36, 142] width 11 height 15
select select "service"
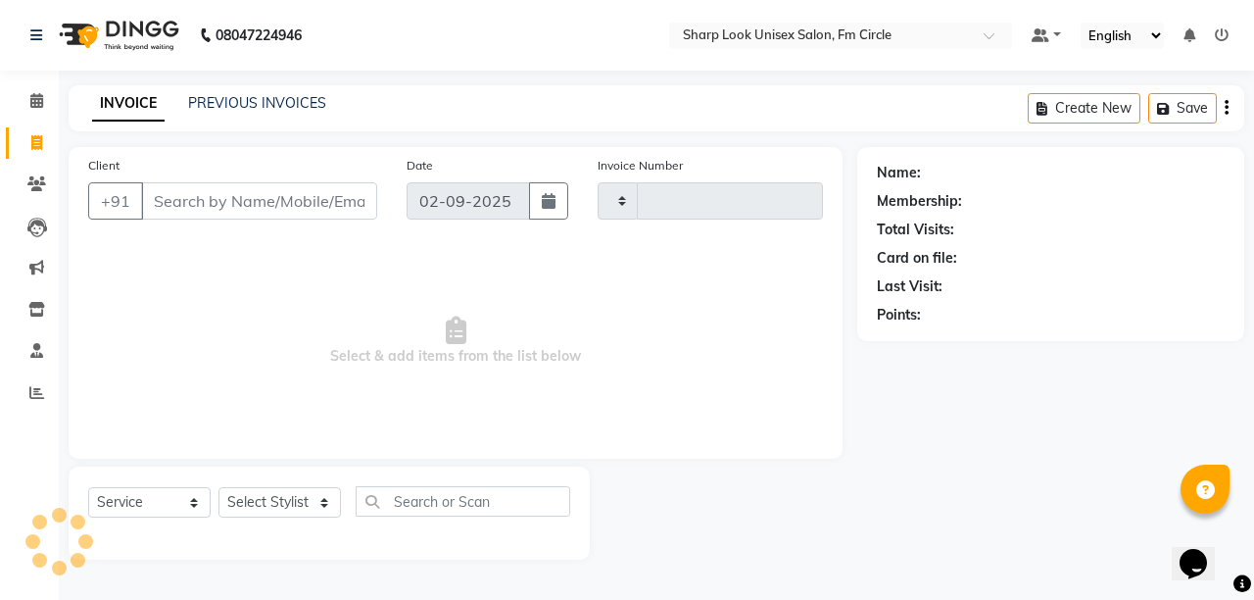
type input "2508"
select select "804"
click at [188, 211] on input "Client" at bounding box center [259, 200] width 236 height 37
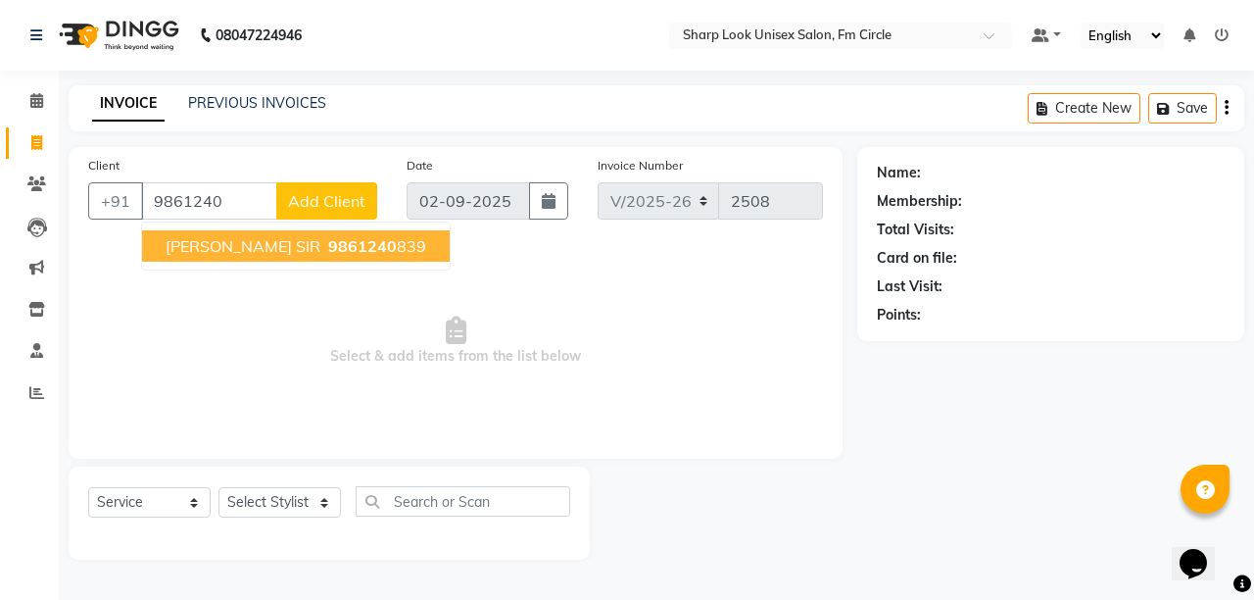
click at [173, 248] on span "[PERSON_NAME] SIR" at bounding box center [243, 246] width 155 height 20
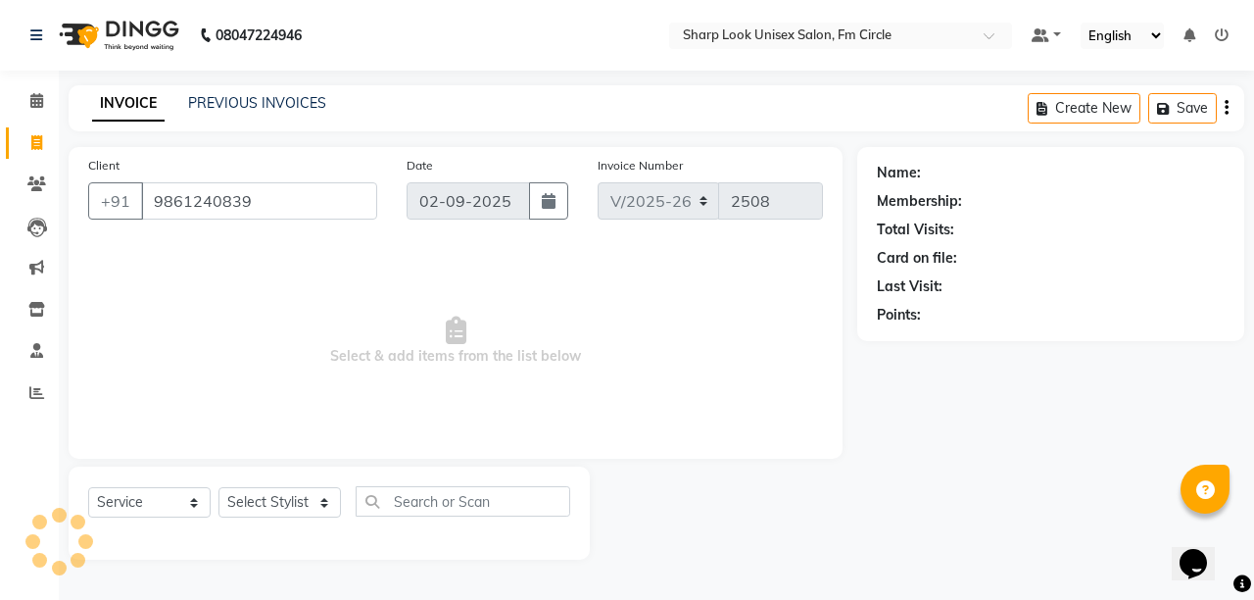
type input "9861240839"
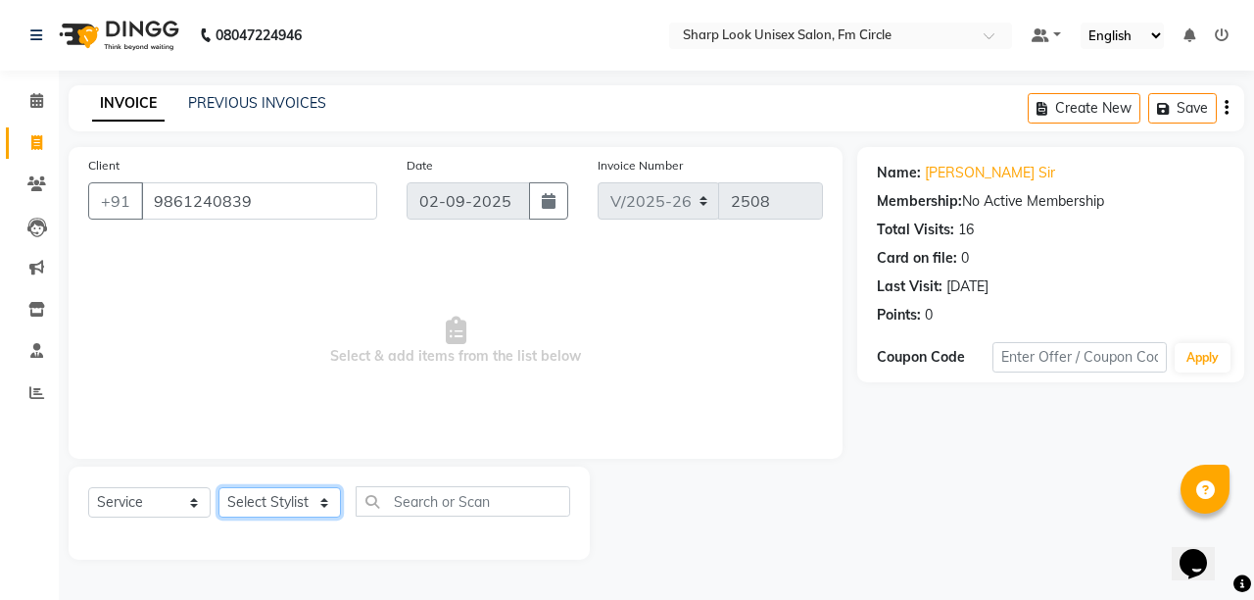
click at [316, 500] on select "Select Stylist Admin [PERSON_NAME] [PERSON_NAME] Nisha [PERSON_NAME] Rahul" at bounding box center [280, 502] width 123 height 30
select select "13317"
click at [219, 487] on select "Select Stylist Admin [PERSON_NAME] [PERSON_NAME] Nisha [PERSON_NAME] Rahul" at bounding box center [280, 502] width 123 height 30
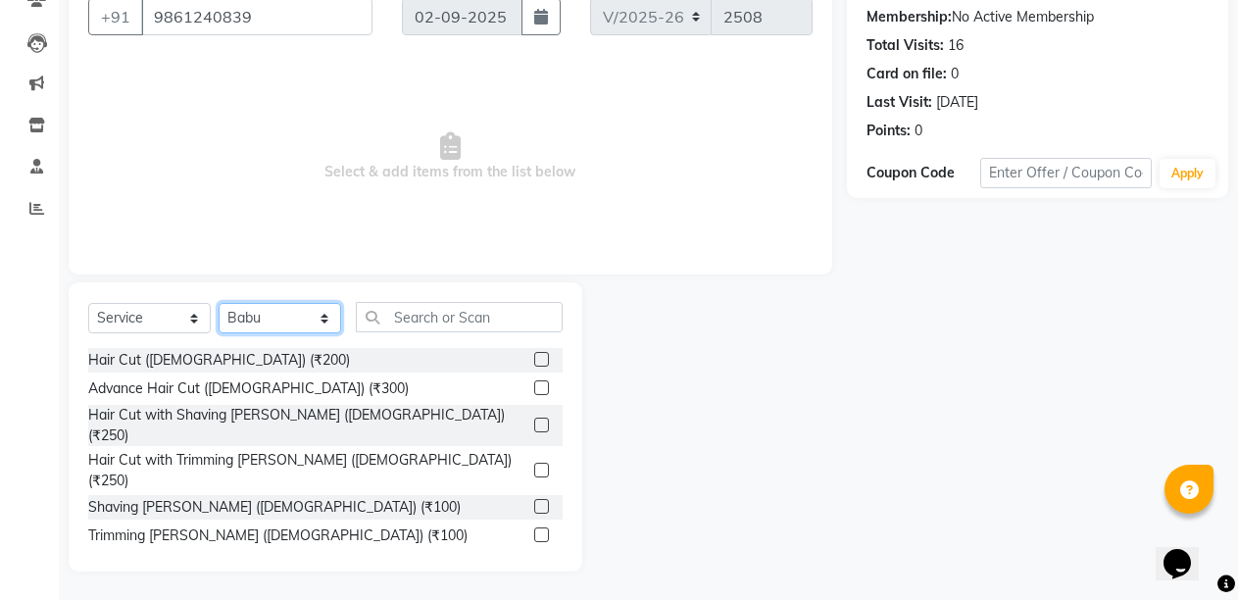
scroll to position [185, 0]
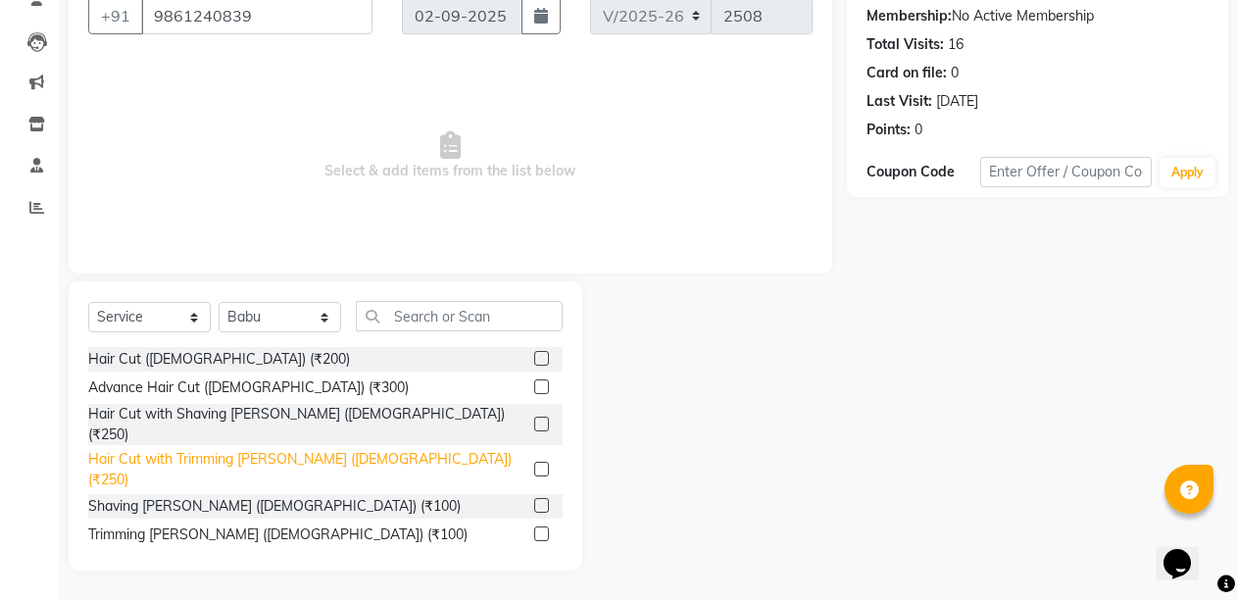
click at [331, 449] on div "Hair Cut with Trimming [PERSON_NAME] ([DEMOGRAPHIC_DATA]) (₹250)" at bounding box center [307, 469] width 438 height 41
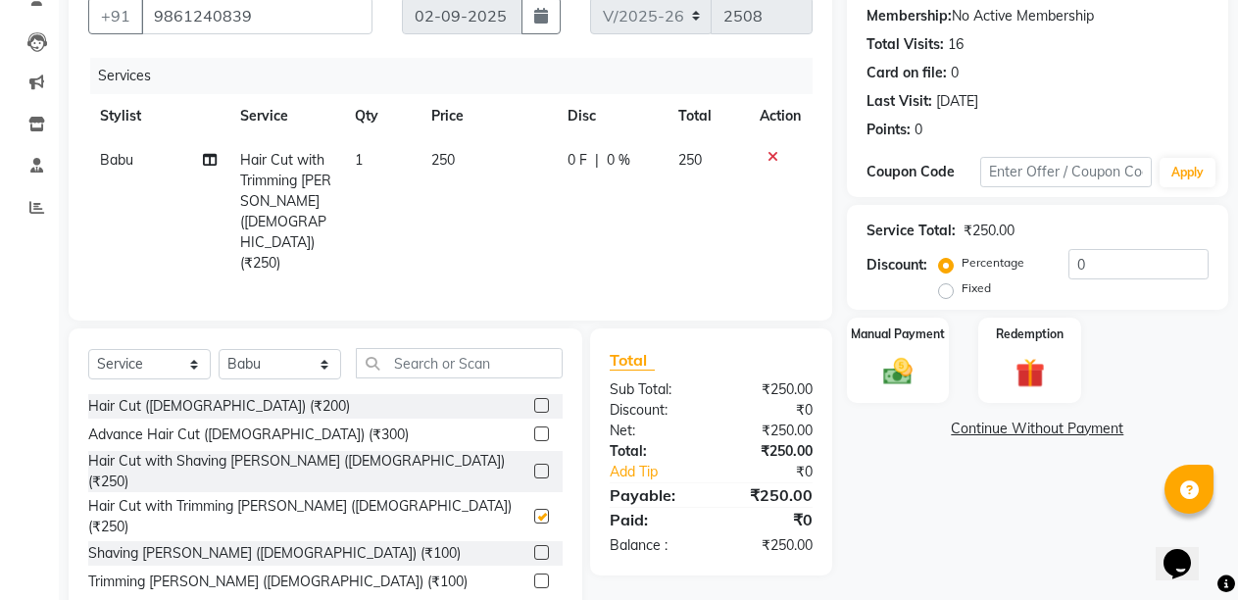
checkbox input "false"
click at [961, 296] on label "Fixed" at bounding box center [975, 288] width 29 height 18
click at [943, 295] on input "Fixed" at bounding box center [950, 288] width 14 height 14
radio input "true"
drag, startPoint x: 1124, startPoint y: 269, endPoint x: 1049, endPoint y: 357, distance: 116.1
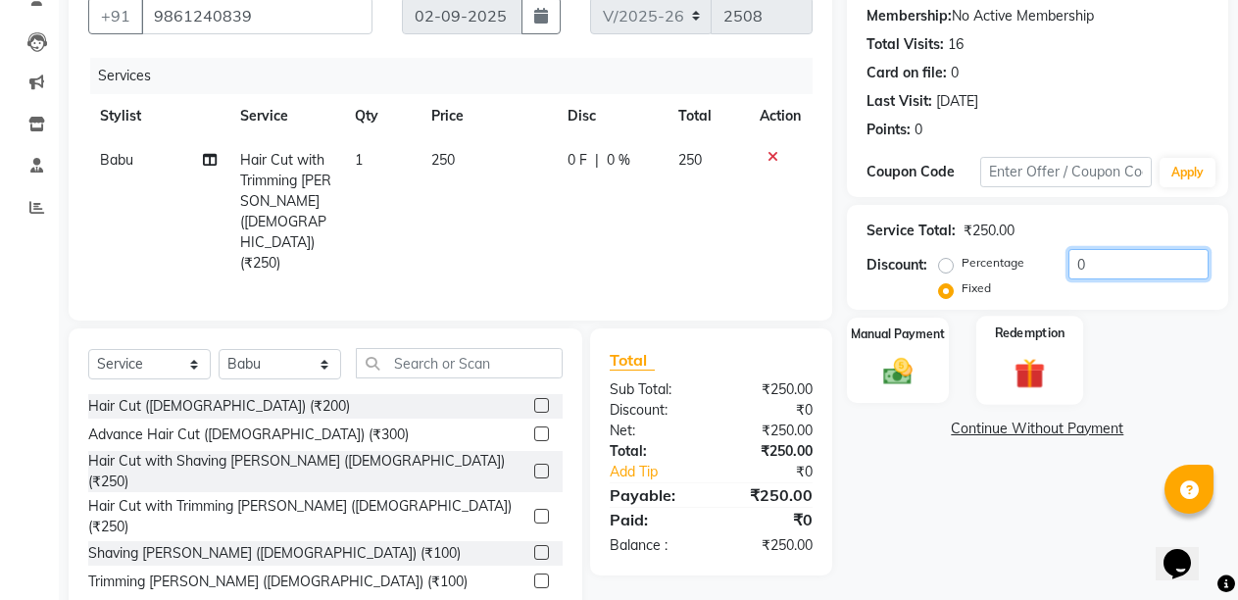
click at [1104, 319] on div "Name: [PERSON_NAME] Sir Membership: No Active Membership Total Visits: 16 Card …" at bounding box center [1045, 290] width 396 height 656
type input "50"
click at [934, 379] on div "Manual Payment" at bounding box center [898, 360] width 107 height 89
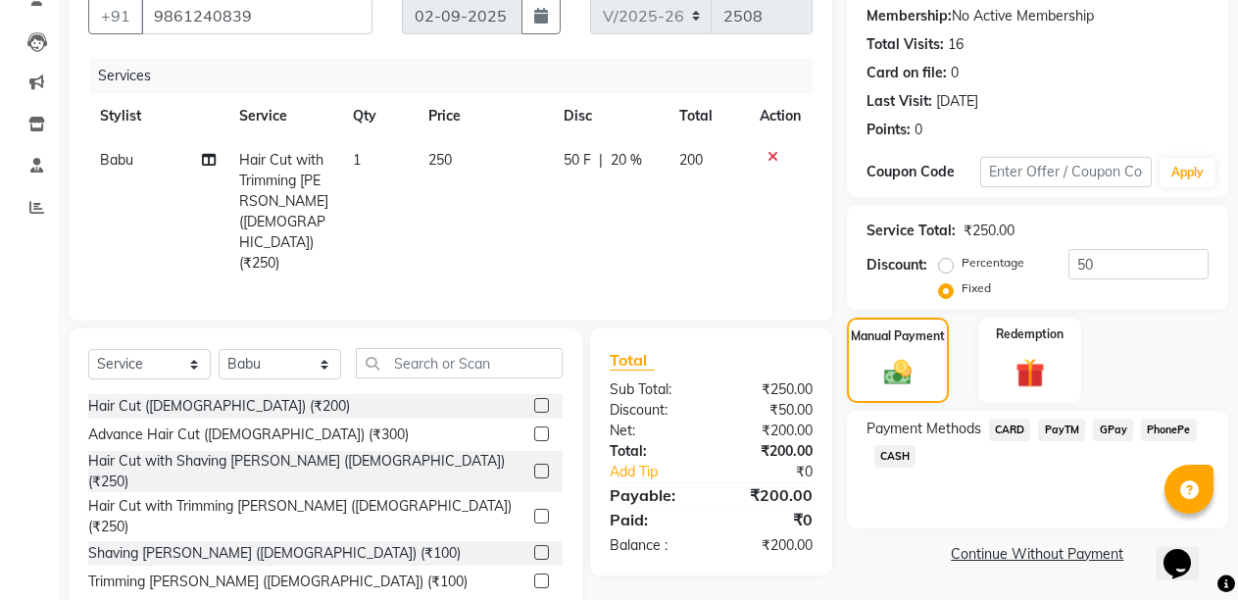
click at [899, 452] on span "CASH" at bounding box center [895, 456] width 42 height 23
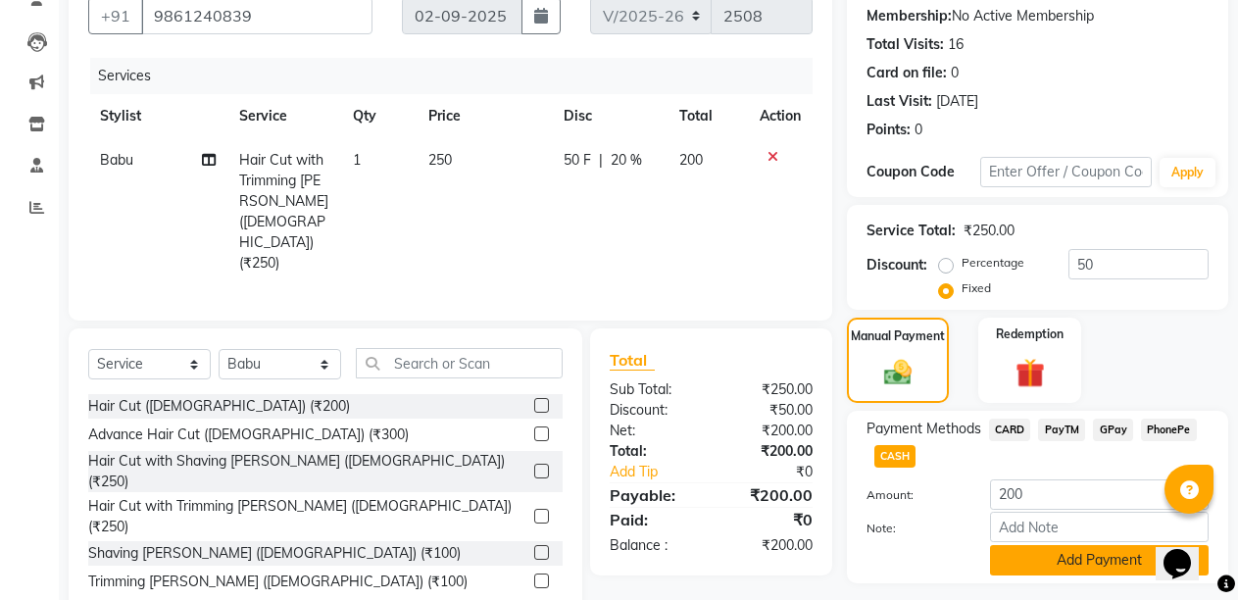
click at [1005, 566] on button "Add Payment" at bounding box center [1099, 560] width 219 height 30
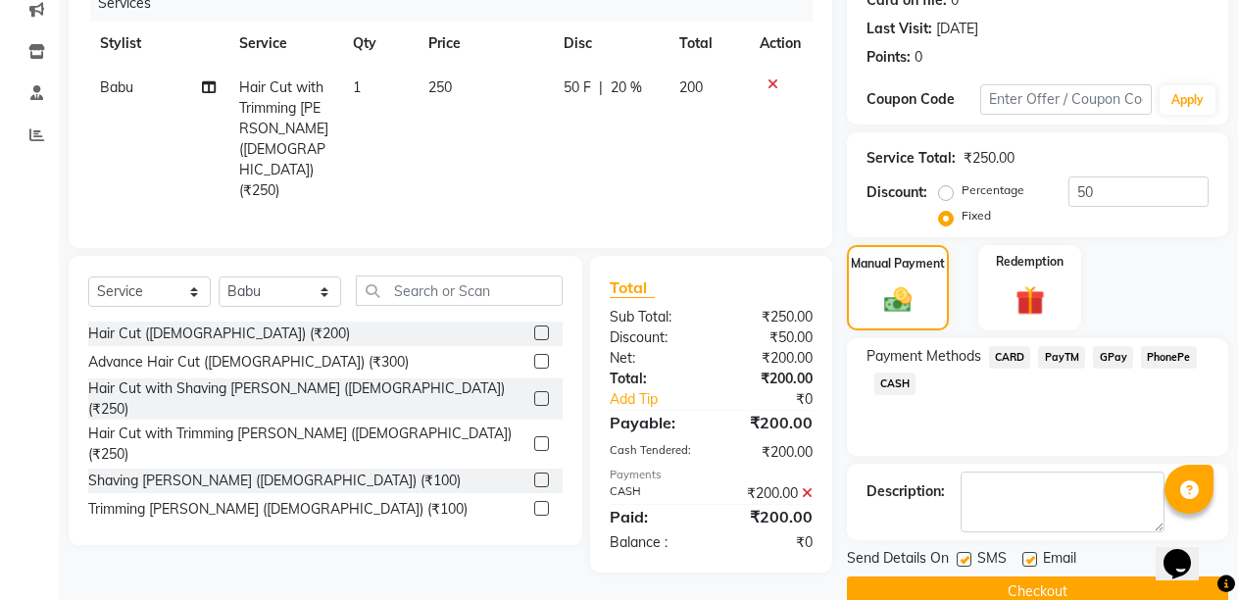
scroll to position [294, 0]
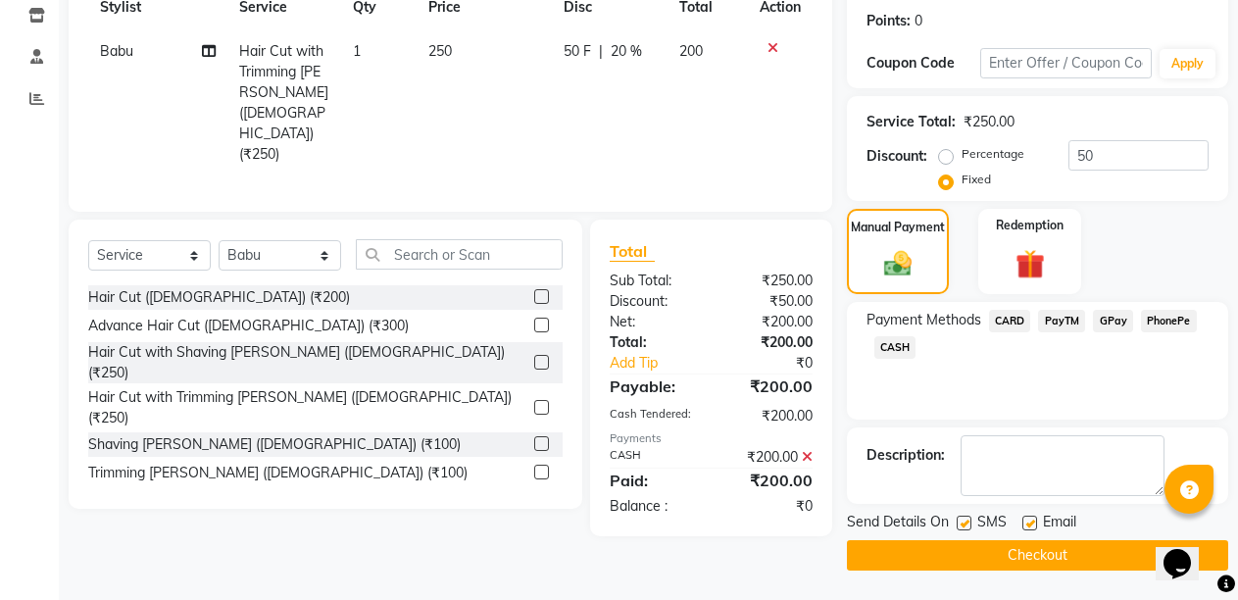
click at [1023, 521] on label at bounding box center [1029, 523] width 15 height 15
click at [1023, 521] on input "checkbox" at bounding box center [1028, 523] width 13 height 13
checkbox input "false"
click at [1015, 542] on button "Checkout" at bounding box center [1037, 555] width 381 height 30
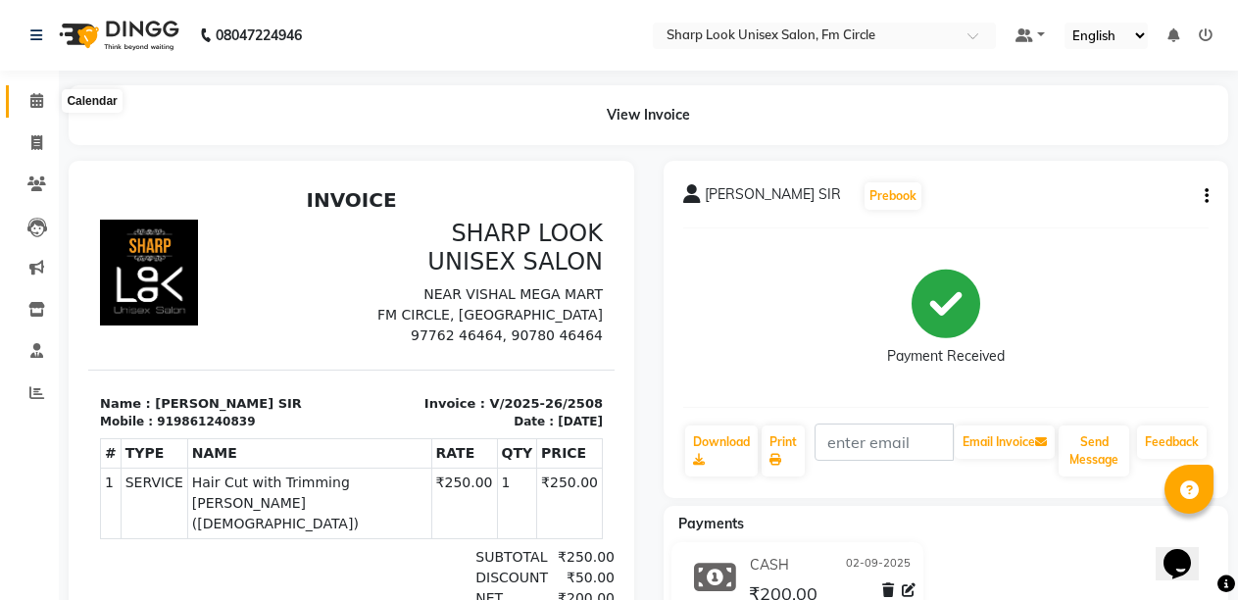
click at [43, 95] on icon at bounding box center [36, 100] width 13 height 15
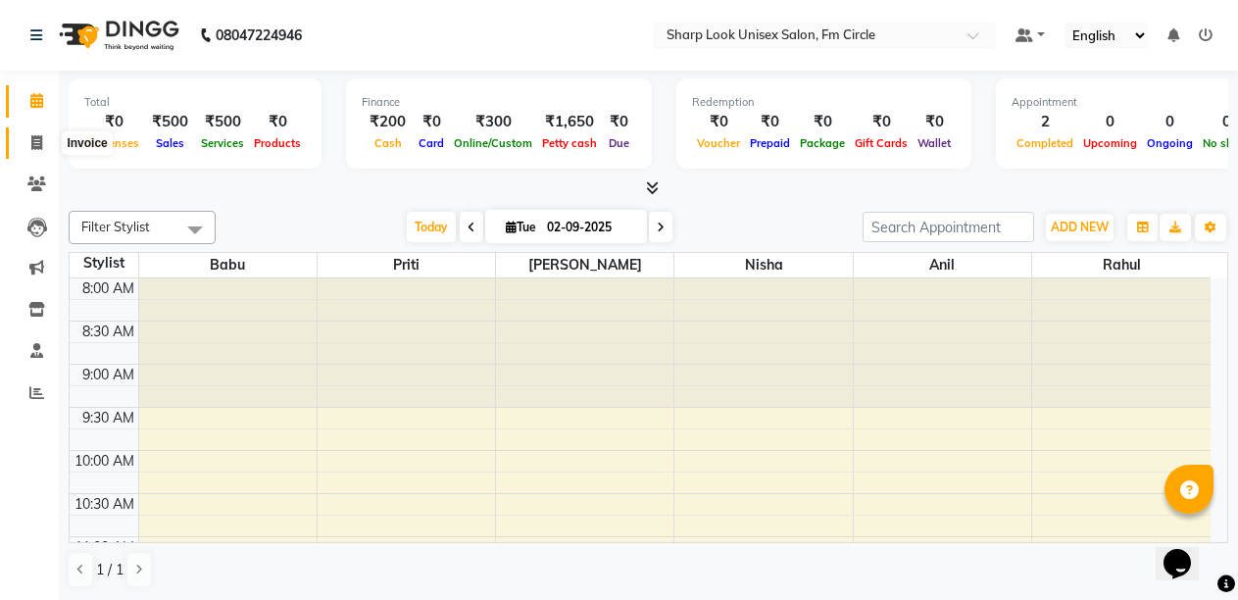
click at [31, 138] on icon at bounding box center [36, 142] width 11 height 15
select select "service"
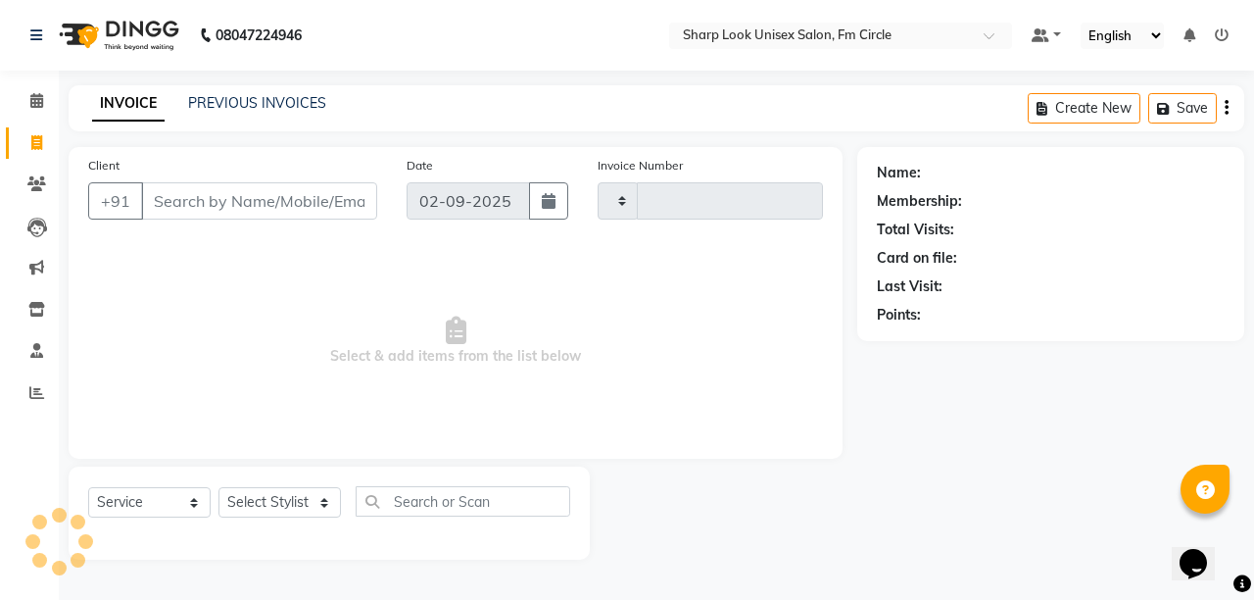
type input "2509"
select select "804"
click at [288, 98] on link "PREVIOUS INVOICES" at bounding box center [257, 103] width 138 height 18
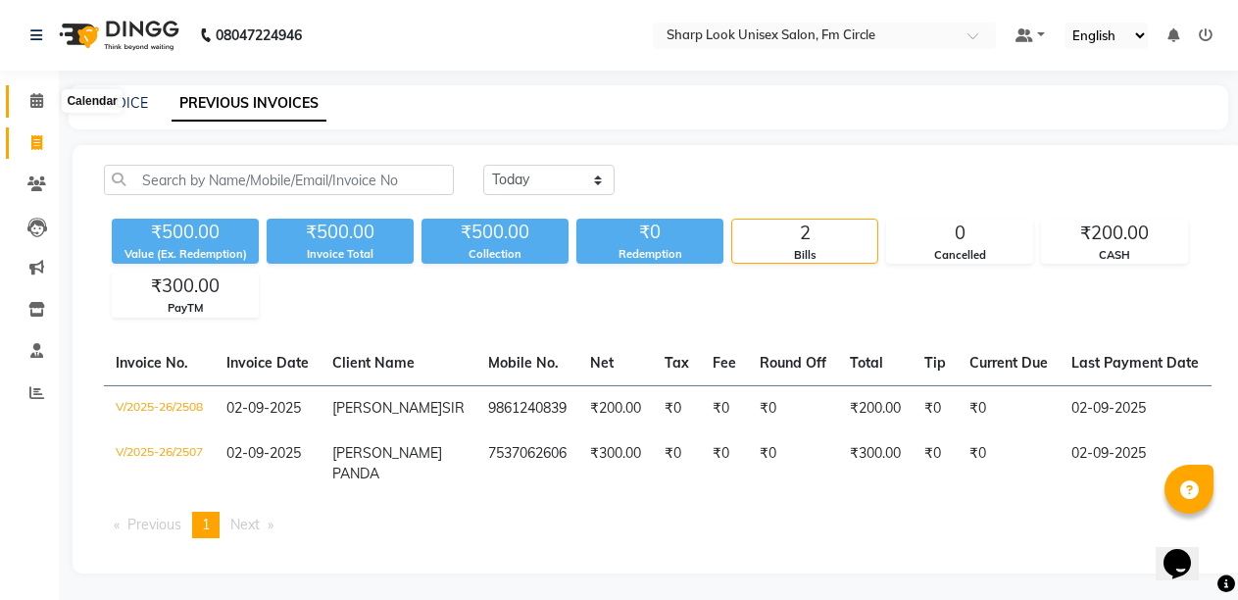
click at [39, 91] on span at bounding box center [37, 101] width 34 height 23
